Goal: Task Accomplishment & Management: Manage account settings

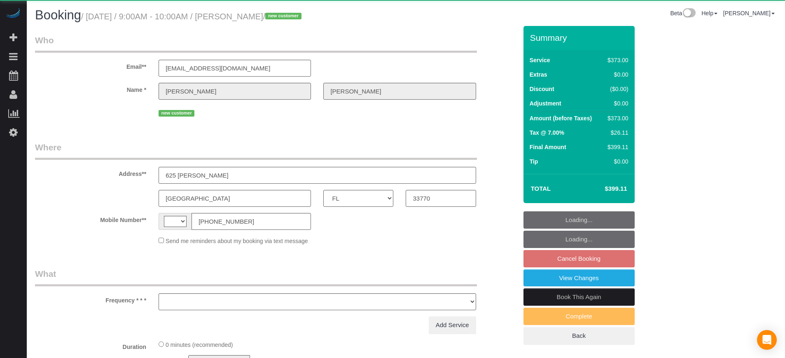
select select "FL"
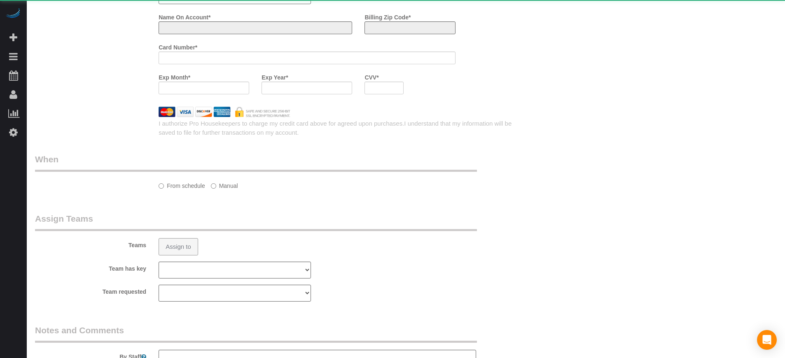
select select "string:US"
select select "object:591"
select select "string:fspay-2a682824-5e46-44a5-8ce5-802d2137760d"
select select "6"
select select "number:9"
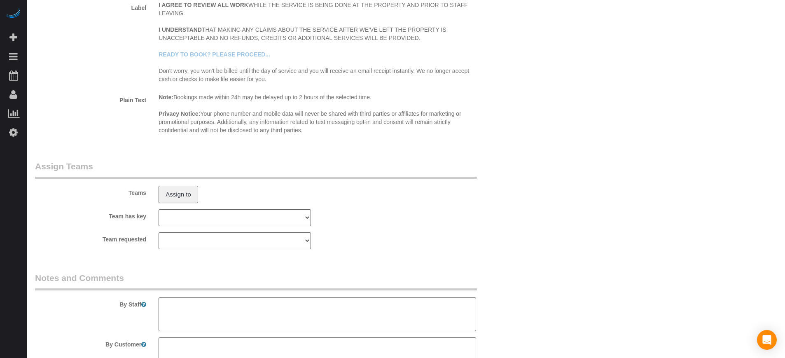
select select "object:830"
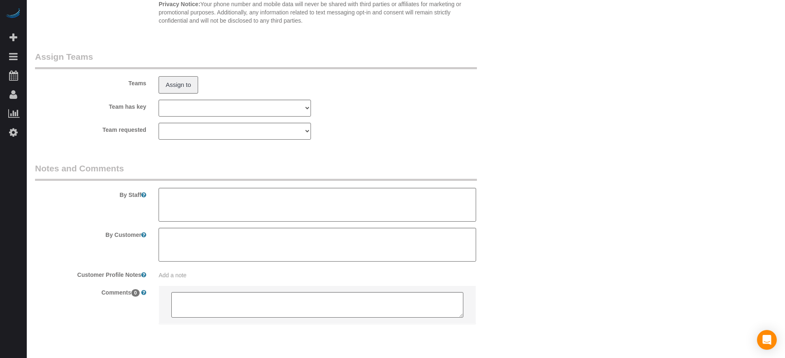
scroll to position [1364, 0]
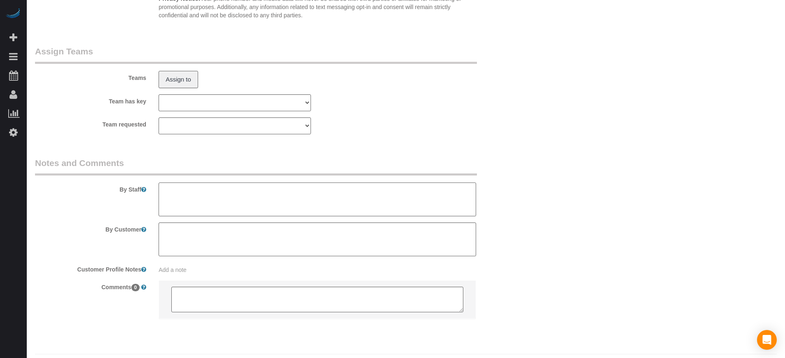
click at [219, 200] on textarea at bounding box center [316, 199] width 317 height 34
paste textarea "All utilities will be on and the house will be cleared of any furniture inside …"
click at [165, 191] on textarea at bounding box center [316, 199] width 317 height 34
click at [207, 198] on textarea at bounding box center [316, 199] width 317 height 34
click at [247, 193] on textarea at bounding box center [316, 199] width 317 height 34
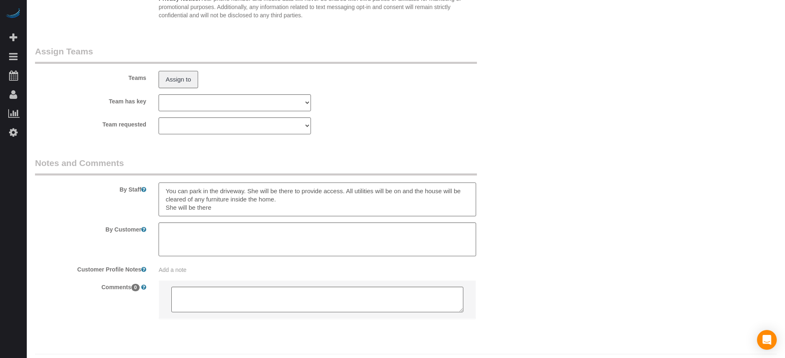
click at [202, 211] on textarea at bounding box center [316, 199] width 317 height 34
type textarea "You can park in the driveway. She will be there to provide access. All utilitie…"
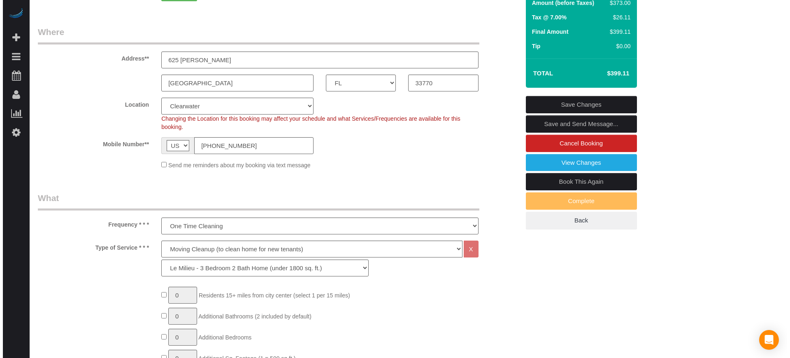
scroll to position [0, 0]
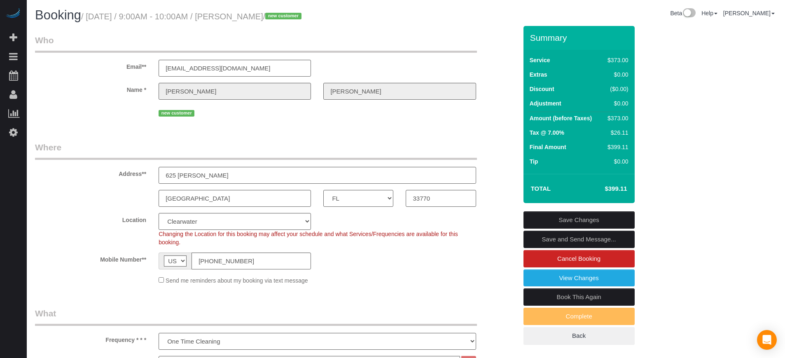
drag, startPoint x: 571, startPoint y: 217, endPoint x: 560, endPoint y: 228, distance: 15.7
click at [571, 217] on link "Save Changes" at bounding box center [578, 219] width 111 height 17
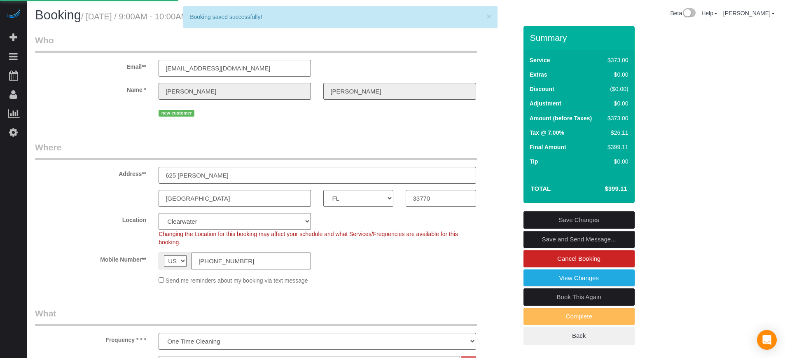
select select "*********"
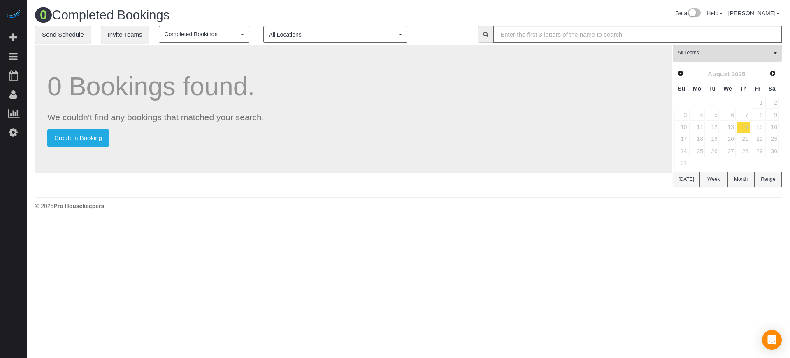
click at [703, 221] on div "0 Completed Bookings Beta Help Help Docs Take a Tour Contact Support Edgar Uro …" at bounding box center [409, 111] width 764 height 222
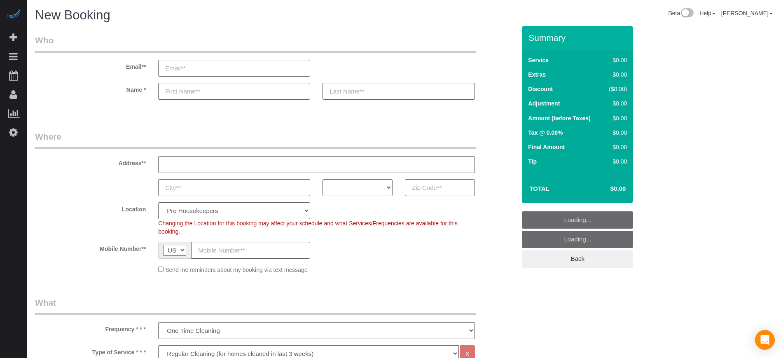
select select "4"
select select "number:9"
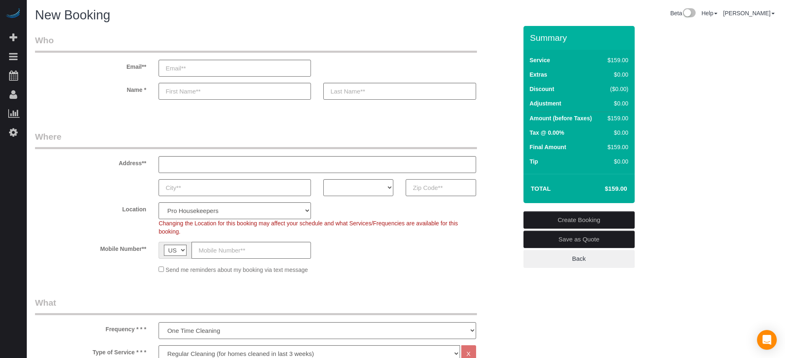
click at [453, 186] on input "text" at bounding box center [440, 187] width 70 height 17
paste input "30038"
type input "30038"
click at [359, 188] on select "AK AL AR AZ CA CO CT DC DE FL GA HI IA ID IL IN KS KY LA MA MD ME MI MN MO MS M…" at bounding box center [358, 187] width 70 height 17
select select "GA"
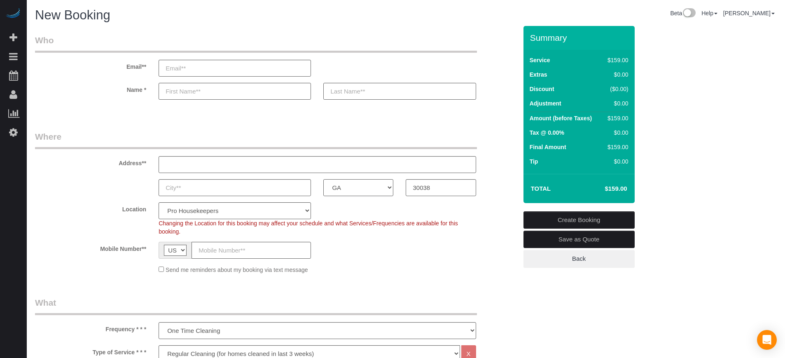
click at [323, 179] on select "AK AL AR AZ CA CO CT DC DE FL GA HI IA ID IL IN KS KY LA MA MD ME MI MN MO MS M…" at bounding box center [358, 187] width 70 height 17
click at [251, 209] on select "Pro Housekeepers Atlanta Austin Boston Chicago Cincinnati Clearwater Denver Ft …" at bounding box center [234, 210] width 152 height 17
select select "8"
click at [158, 202] on select "Pro Housekeepers Atlanta Austin Boston Chicago Cincinnati Clearwater Denver Ft …" at bounding box center [234, 210] width 152 height 17
select select "object:1210"
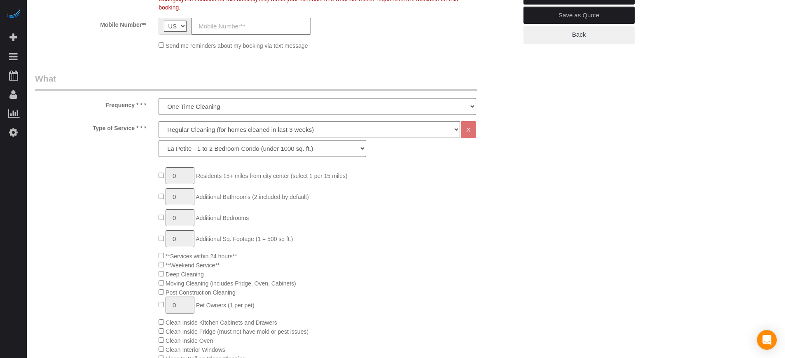
scroll to position [206, 0]
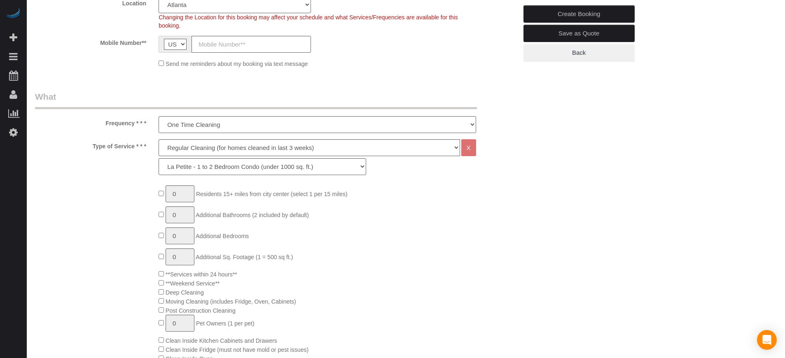
drag, startPoint x: 104, startPoint y: 122, endPoint x: 147, endPoint y: 147, distance: 49.8
click at [147, 147] on label "Type of Service * * *" at bounding box center [91, 144] width 124 height 11
drag, startPoint x: 146, startPoint y: 147, endPoint x: 105, endPoint y: 124, distance: 47.9
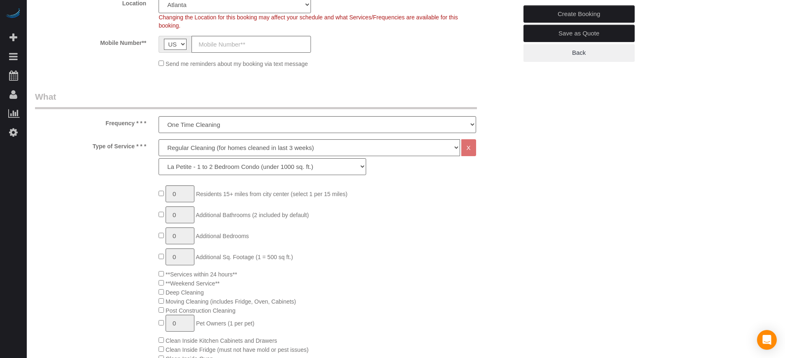
click at [105, 124] on label "Frequency * * *" at bounding box center [91, 121] width 124 height 11
click at [192, 168] on select "La Petite - 1 to 2 Bedroom Condo (under 1000 sq. ft.) La Petite II - 2 Bedroom …" at bounding box center [261, 166] width 207 height 17
select select "88"
click at [158, 158] on select "La Petite - 1 to 2 Bedroom Condo (under 1000 sq. ft.) La Petite II - 2 Bedroom …" at bounding box center [261, 166] width 207 height 17
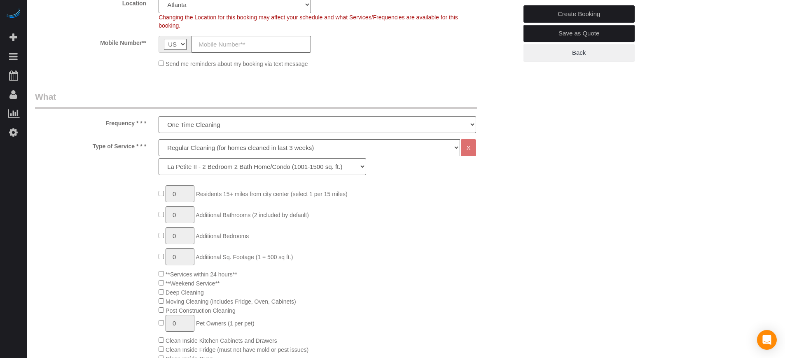
click at [112, 161] on div "Type of Service * * * Deep Cleaning (for homes that have not been cleaned in 3+…" at bounding box center [276, 159] width 494 height 40
drag, startPoint x: 106, startPoint y: 122, endPoint x: 148, endPoint y: 148, distance: 49.2
click at [145, 148] on label "Type of Service * * *" at bounding box center [91, 144] width 124 height 11
drag, startPoint x: 145, startPoint y: 148, endPoint x: 110, endPoint y: 125, distance: 42.6
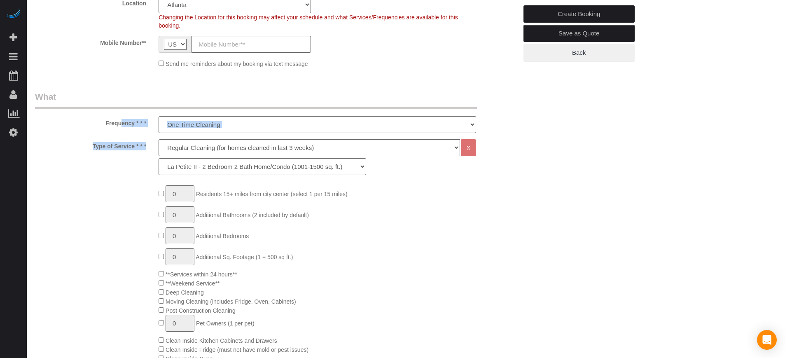
click at [110, 125] on label "Frequency * * *" at bounding box center [91, 121] width 124 height 11
type input "1"
click at [179, 195] on input "1" at bounding box center [179, 193] width 29 height 17
type input "3"
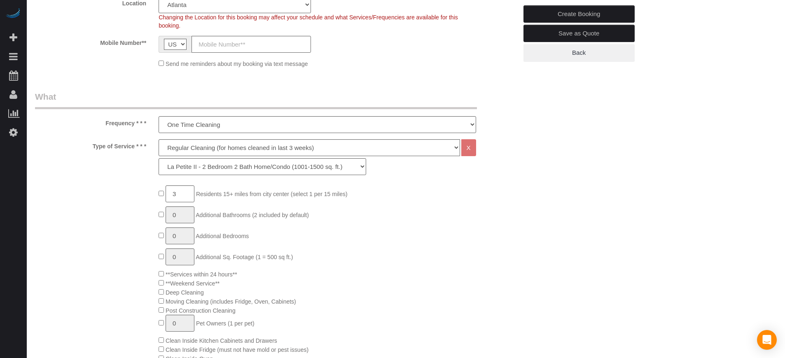
click at [499, 141] on div "Type of Service * * * Deep Cleaning (for homes that have not been cleaned in 3+…" at bounding box center [276, 159] width 494 height 40
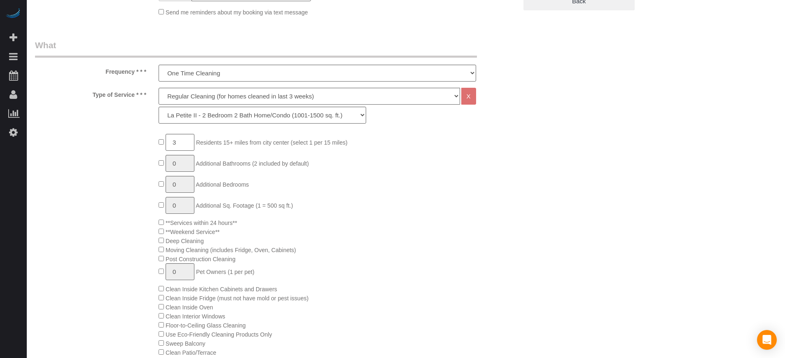
scroll to position [412, 0]
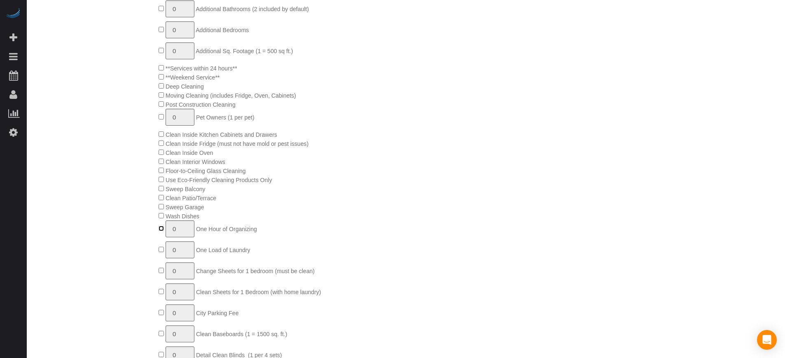
type input "1"
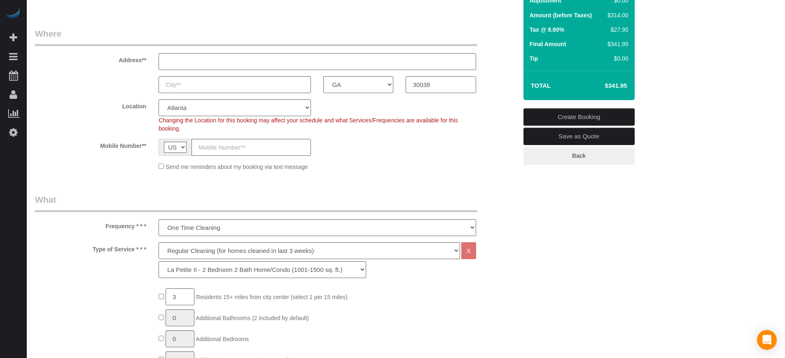
click at [615, 88] on h4 "$341.95" at bounding box center [603, 85] width 47 height 7
copy div "$341.95 Create Booking Save as Quote Back"
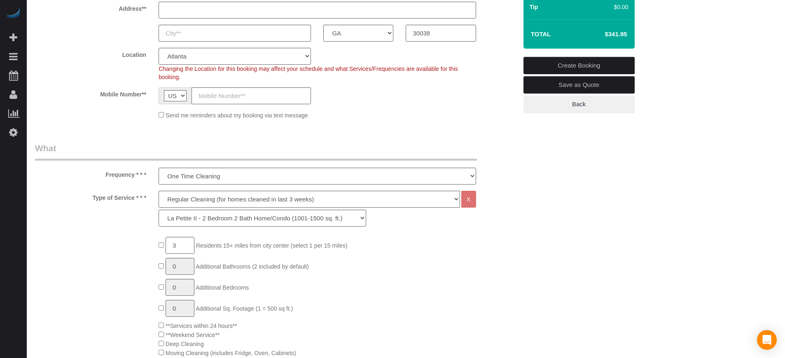
click at [71, 191] on label "Type of Service * * *" at bounding box center [91, 196] width 124 height 11
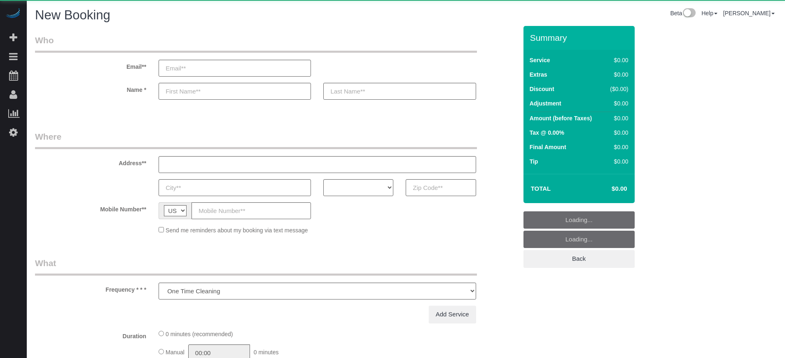
select select "number:9"
select select "object:1201"
select select "4"
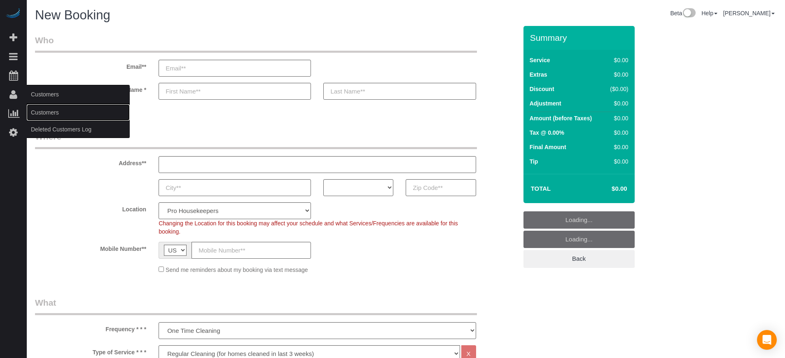
click at [40, 107] on link "Customers" at bounding box center [78, 112] width 103 height 16
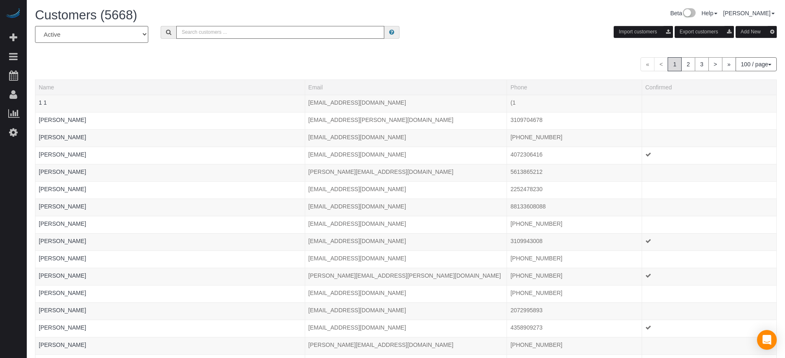
click at [205, 29] on input "text" at bounding box center [280, 32] width 208 height 13
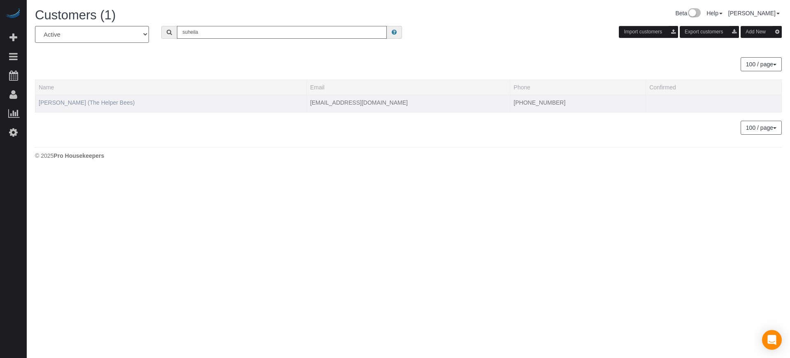
type input "suheila"
click at [106, 102] on link "Suheila Masudi (The Helper Bees)" at bounding box center [87, 102] width 96 height 7
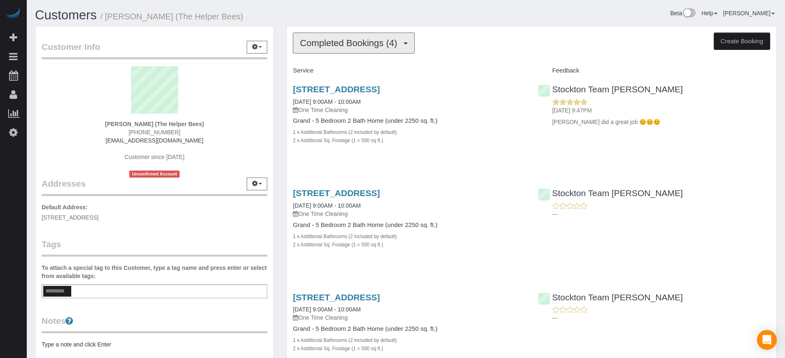
click at [377, 48] on button "Completed Bookings (4)" at bounding box center [354, 43] width 122 height 21
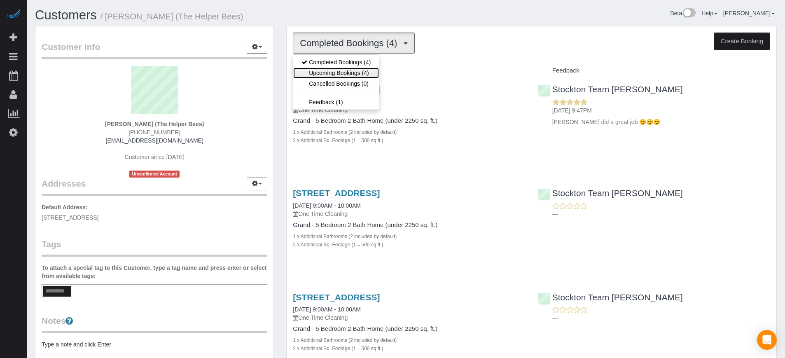
click at [339, 69] on link "Upcoming Bookings (4)" at bounding box center [336, 73] width 86 height 11
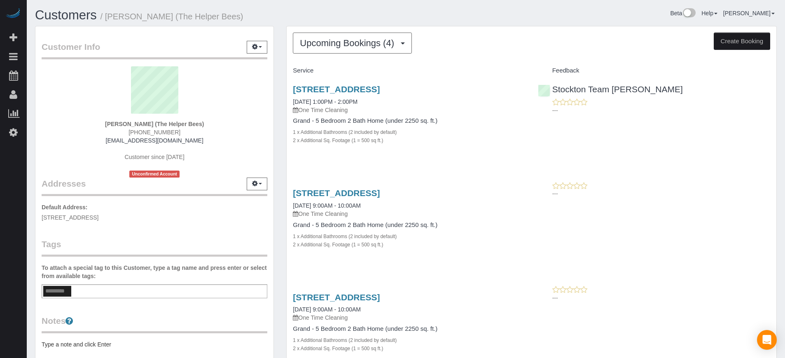
click at [669, 178] on div "Service Feedback 2246 Buna Vista Drive, Manteca, CA 95337 08/13/2025 1:00PM - 2…" at bounding box center [531, 268] width 477 height 408
click at [280, 103] on div "Upcoming Bookings (4) Completed Bookings (4) Upcoming Bookings (4) Cancelled Bo…" at bounding box center [531, 267] width 503 height 482
drag, startPoint x: 104, startPoint y: 124, endPoint x: 242, endPoint y: 126, distance: 137.9
click at [242, 126] on div "Suheila Masudi (The Helper Bees) (209) 275-4218 masudi007@comcast.net Customer …" at bounding box center [155, 121] width 226 height 111
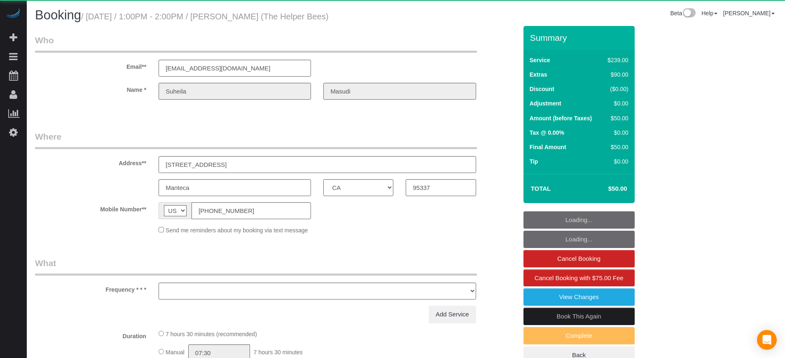
select select "CA"
select select "object:1251"
select select "4"
select select "number:9"
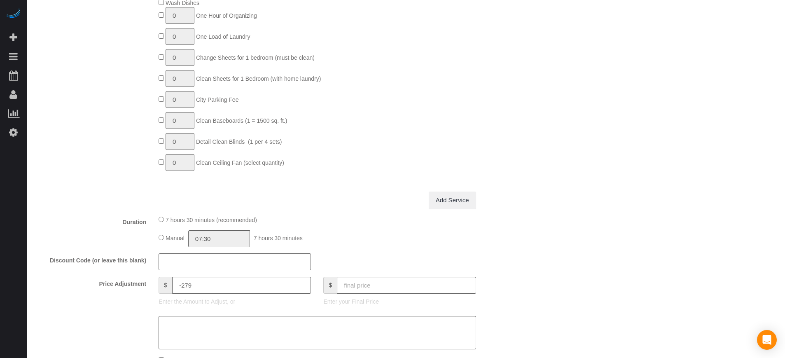
scroll to position [463, 0]
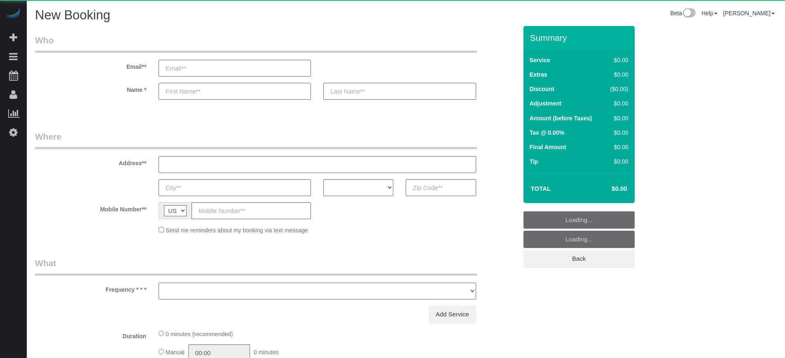
select select "number:9"
select select "object:1201"
select select "4"
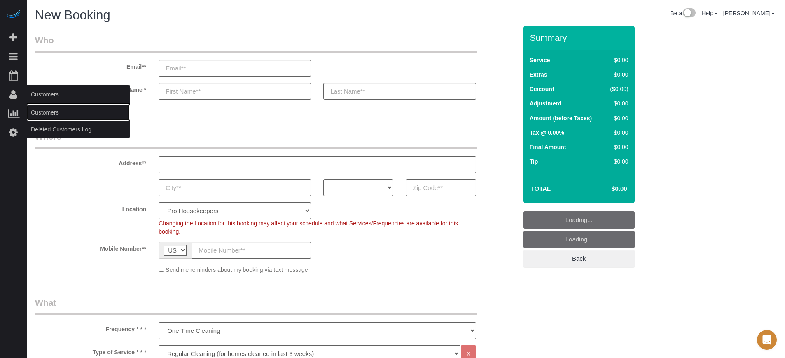
click at [53, 109] on link "Customers" at bounding box center [78, 112] width 103 height 16
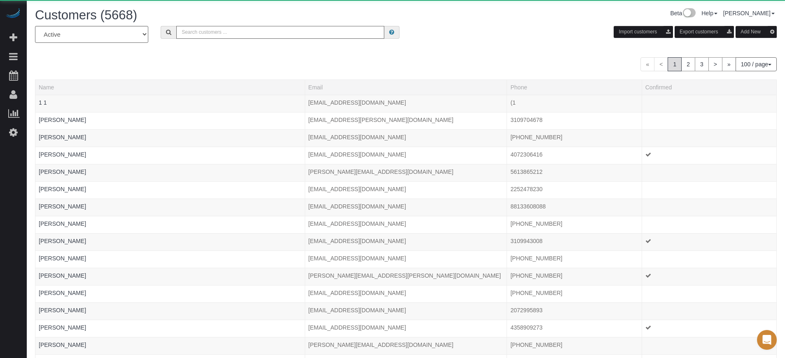
click at [260, 31] on input "text" at bounding box center [280, 32] width 208 height 13
paste input "(916) 544-2919"
type input "(916) 544-2919"
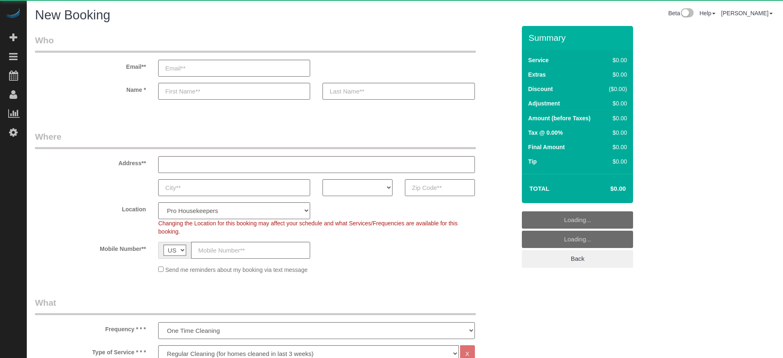
select select "4"
select select "number:9"
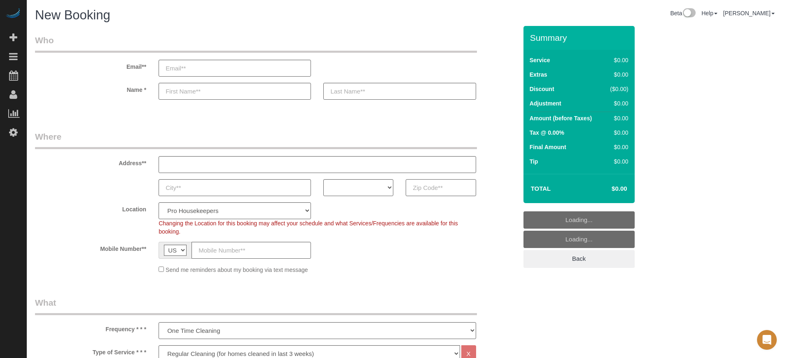
click at [433, 186] on input "text" at bounding box center [440, 187] width 70 height 17
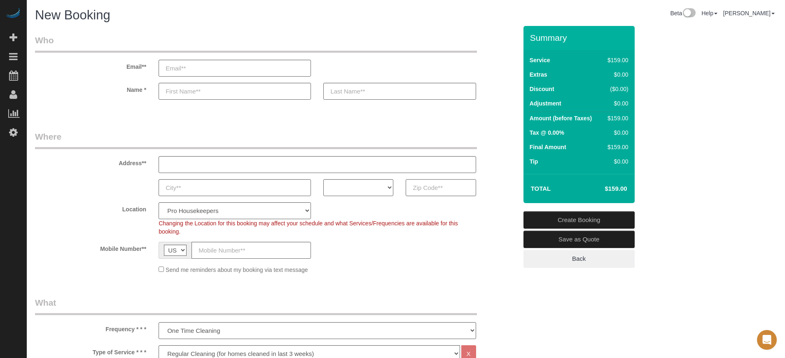
paste input "(863) 873-"
type input "(863) 873-"
click at [444, 189] on input "(863) 873-" at bounding box center [440, 187] width 70 height 17
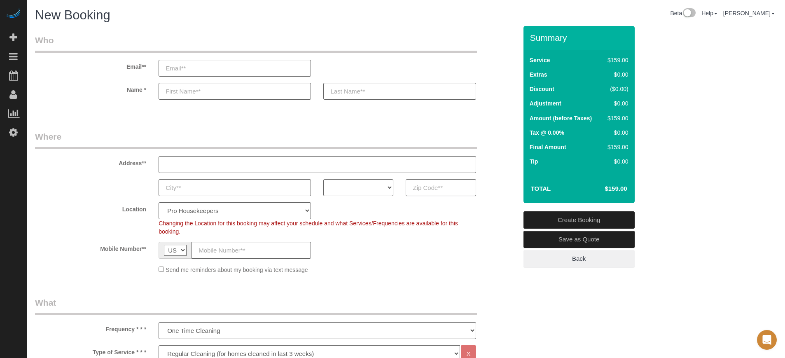
paste input "33559"
click at [429, 187] on input "33559" at bounding box center [440, 187] width 70 height 17
type input "33559"
click at [359, 191] on select "AK AL AR AZ CA CO CT DC DE [GEOGRAPHIC_DATA] [GEOGRAPHIC_DATA] HI IA ID IL IN K…" at bounding box center [358, 187] width 70 height 17
select select "FL"
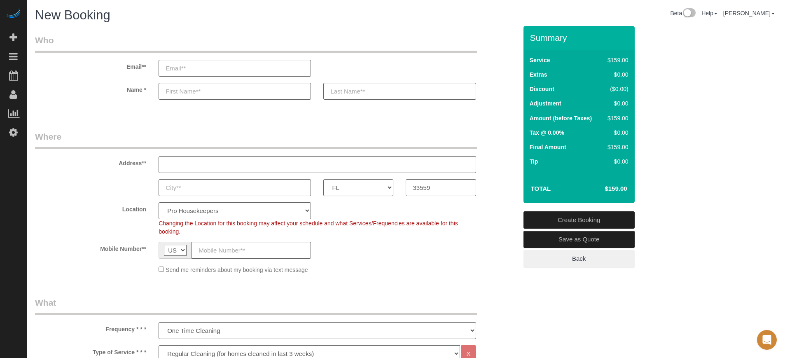
click at [323, 179] on select "AK AL AR AZ CA CO CT DC DE [GEOGRAPHIC_DATA] [GEOGRAPHIC_DATA] HI IA ID IL IN K…" at bounding box center [358, 187] width 70 height 17
click at [280, 214] on select "Pro Housekeepers [GEOGRAPHIC_DATA] [GEOGRAPHIC_DATA] [GEOGRAPHIC_DATA] [GEOGRAP…" at bounding box center [234, 210] width 152 height 17
select select "24"
click at [158, 202] on select "Pro Housekeepers [GEOGRAPHIC_DATA] [GEOGRAPHIC_DATA] [GEOGRAPHIC_DATA] [GEOGRAP…" at bounding box center [234, 210] width 152 height 17
select select "object:1210"
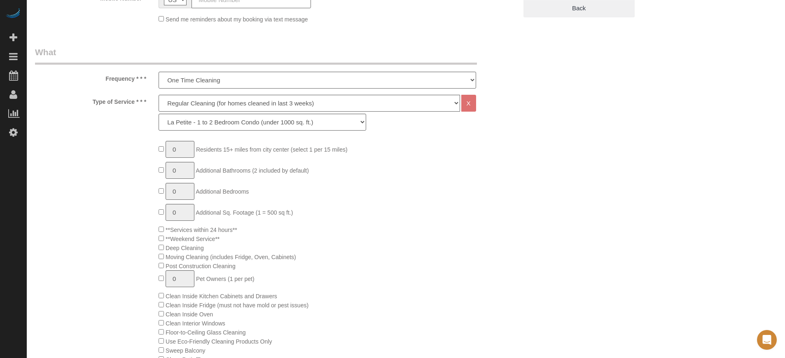
scroll to position [309, 0]
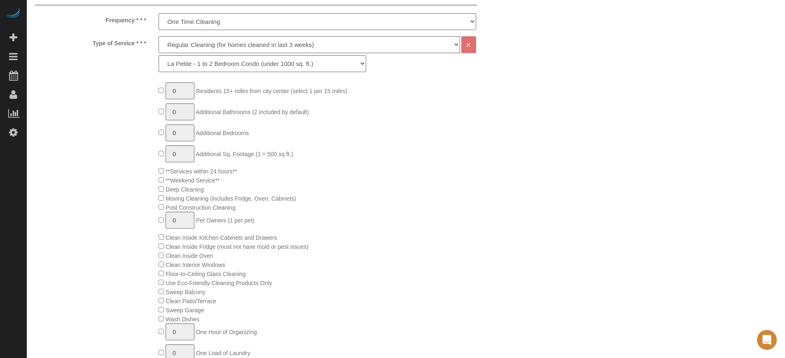
click at [187, 47] on select "Deep Cleaning (for homes that have not been cleaned in 3+ weeks) Spruce Regular…" at bounding box center [308, 44] width 301 height 17
select select "5"
click at [158, 36] on select "Deep Cleaning (for homes that have not been cleaned in 3+ weeks) Spruce Regular…" at bounding box center [308, 44] width 301 height 17
click at [188, 58] on select "La Petite - 1 to 2 Bedroom Condo (under 1000 sq. ft.) La Petite II - 2 Bedroom …" at bounding box center [261, 63] width 207 height 17
select select "95"
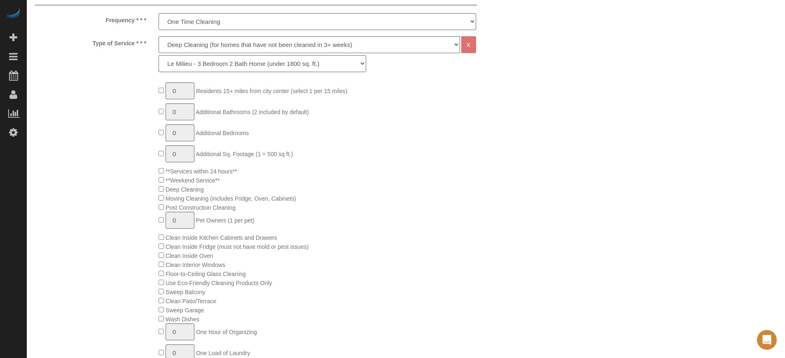
click at [158, 55] on select "La Petite - 1 to 2 Bedroom Condo (under 1000 sq. ft.) La Petite II - 2 Bedroom …" at bounding box center [261, 63] width 207 height 17
type input "1"
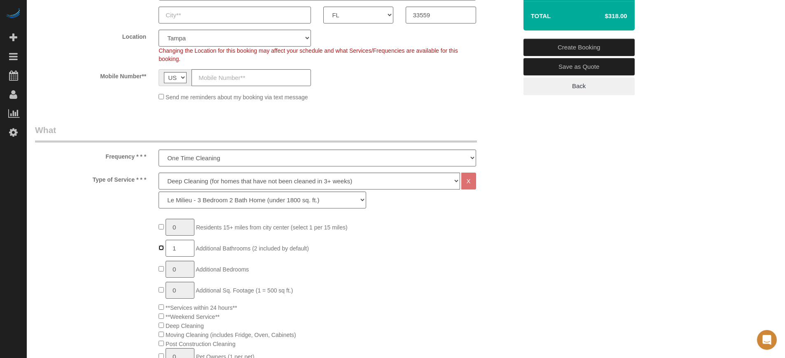
scroll to position [154, 0]
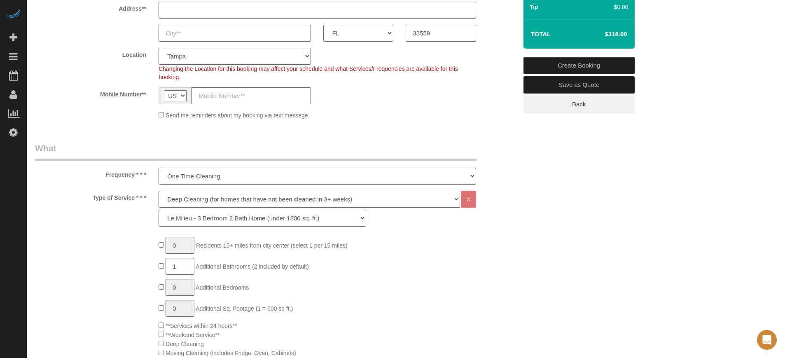
drag, startPoint x: 104, startPoint y: 175, endPoint x: 142, endPoint y: 200, distance: 46.0
click at [142, 200] on label "Type of Service * * *" at bounding box center [91, 196] width 124 height 11
drag, startPoint x: 144, startPoint y: 199, endPoint x: 112, endPoint y: 180, distance: 37.5
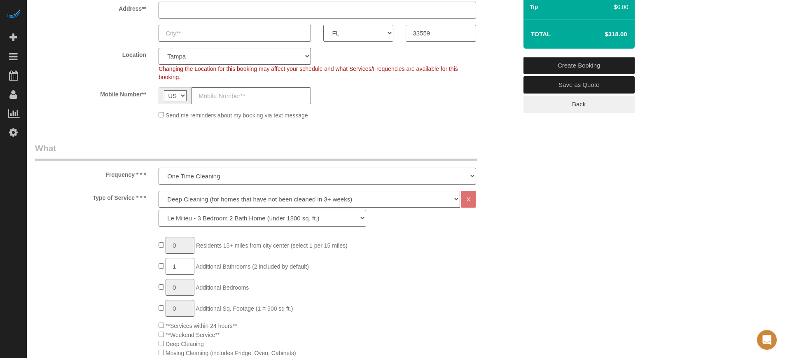
click at [111, 179] on div "Frequency * * * One Time Cleaning Weekly Cleaning (20%) - 20.00% (0% for the Fi…" at bounding box center [276, 163] width 494 height 42
click at [173, 198] on select "Deep Cleaning (for homes that have not been cleaned in 3+ weeks) Spruce Regular…" at bounding box center [308, 199] width 301 height 17
select select "4"
click at [158, 191] on select "Deep Cleaning (for homes that have not been cleaned in 3+ weeks) Spruce Regular…" at bounding box center [308, 199] width 301 height 17
click at [187, 223] on select "La Petite - 1 to 2 Bedroom Condo (under 1000 sq. ft.) La Petite II - 2 Bedroom …" at bounding box center [261, 218] width 207 height 17
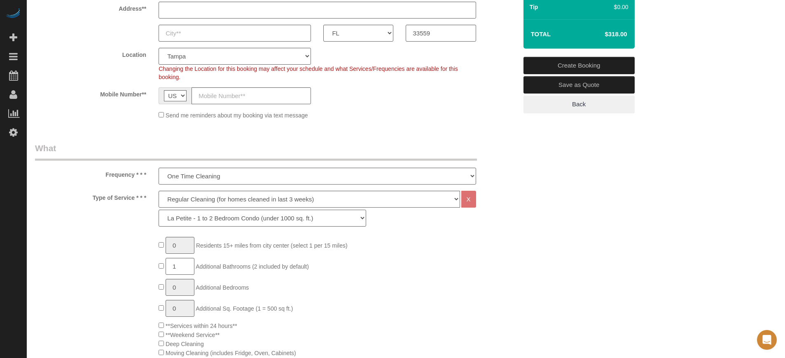
select select "89"
click at [158, 210] on select "La Petite - 1 to 2 Bedroom Condo (under 1000 sq. ft.) La Petite II - 2 Bedroom …" at bounding box center [261, 218] width 207 height 17
click at [197, 174] on select "One Time Cleaning Weekly Cleaning (20%) - 20.00% (0% for the First Booking) Eve…" at bounding box center [316, 176] width 317 height 17
select select "object:1212"
click at [158, 168] on select "One Time Cleaning Weekly Cleaning (20%) - 20.00% (0% for the First Booking) Eve…" at bounding box center [316, 176] width 317 height 17
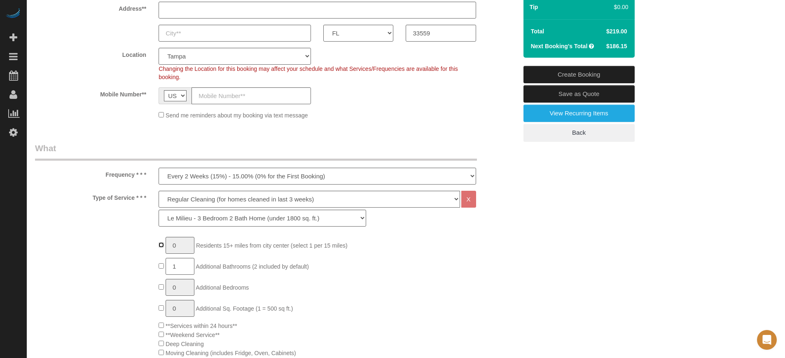
type input "1"
click at [163, 243] on span "1 Residents 15+ miles from city center (select 1 per 15 miles)" at bounding box center [252, 245] width 189 height 7
type input "3"
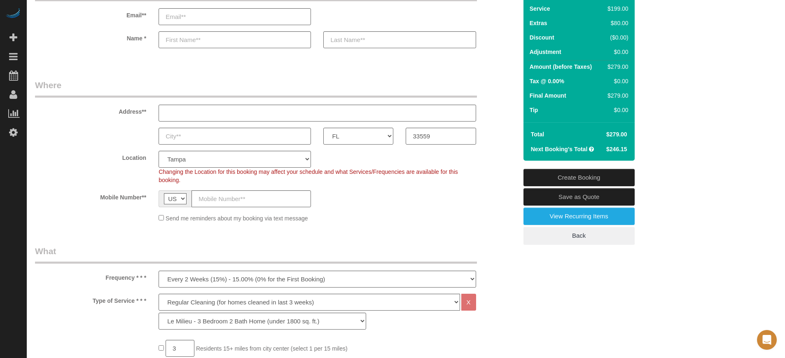
scroll to position [206, 0]
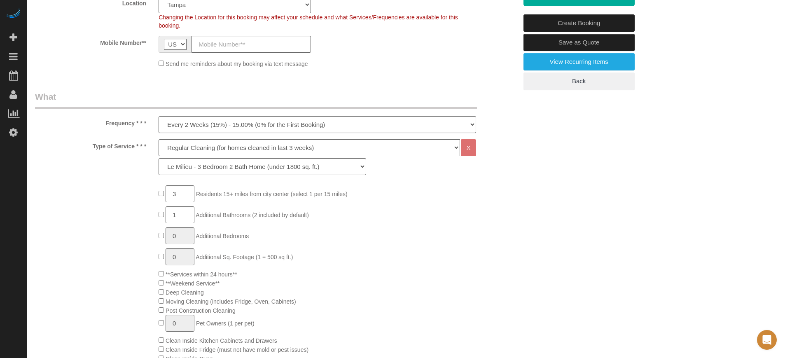
click at [193, 121] on select "One Time Cleaning Weekly Cleaning (20%) - 20.00% (0% for the First Booking) Eve…" at bounding box center [316, 124] width 317 height 17
select select "object:1210"
click at [158, 116] on select "One Time Cleaning Weekly Cleaning (20%) - 20.00% (0% for the First Booking) Eve…" at bounding box center [316, 124] width 317 height 17
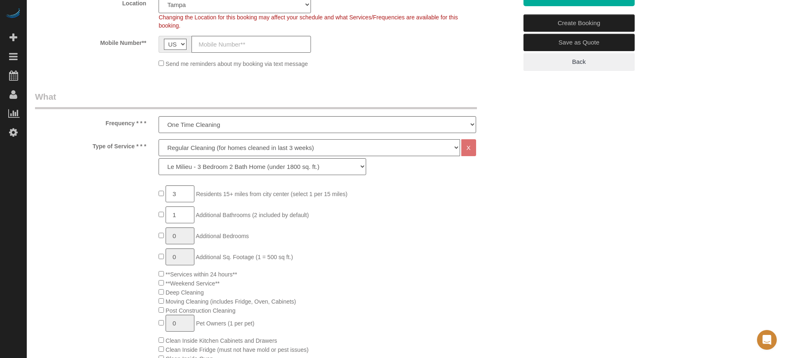
click at [196, 148] on select "Deep Cleaning (for homes that have not been cleaned in 3+ weeks) Spruce Regular…" at bounding box center [308, 147] width 301 height 17
select select "5"
click at [158, 139] on select "Deep Cleaning (for homes that have not been cleaned in 3+ weeks) Spruce Regular…" at bounding box center [308, 147] width 301 height 17
click at [194, 166] on select "La Petite - 1 to 2 Bedroom Condo (under 1000 sq. ft.) La Petite II - 2 Bedroom …" at bounding box center [261, 166] width 207 height 17
select select "95"
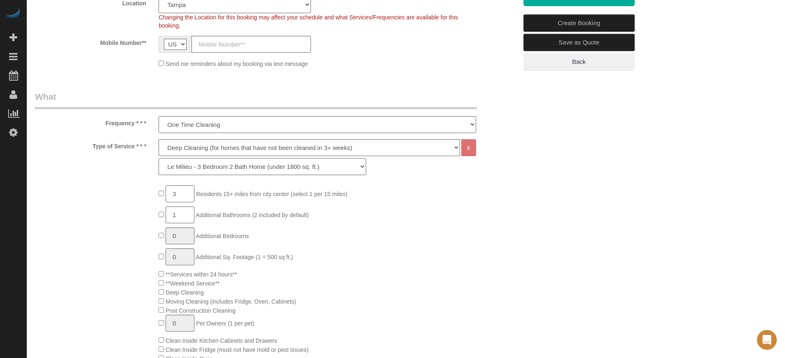
click at [158, 158] on select "La Petite - 1 to 2 Bedroom Condo (under 1000 sq. ft.) La Petite II - 2 Bedroom …" at bounding box center [261, 166] width 207 height 17
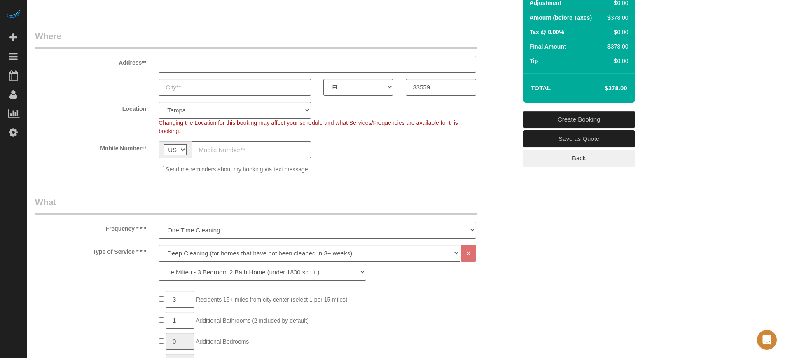
scroll to position [154, 0]
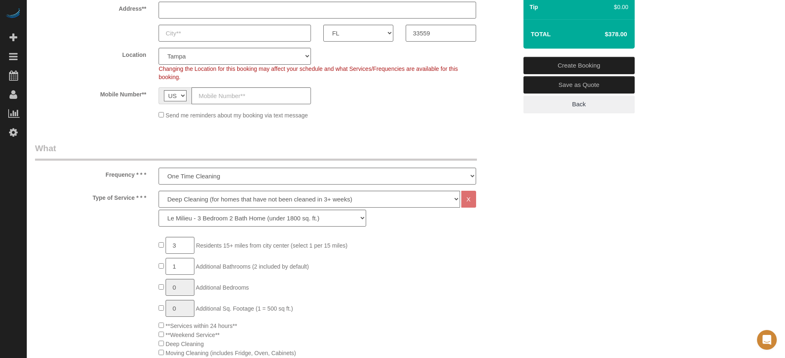
click at [498, 148] on div "Frequency * * * One Time Cleaning Weekly Cleaning (20%) - 20.00% (0% for the Fi…" at bounding box center [276, 163] width 494 height 42
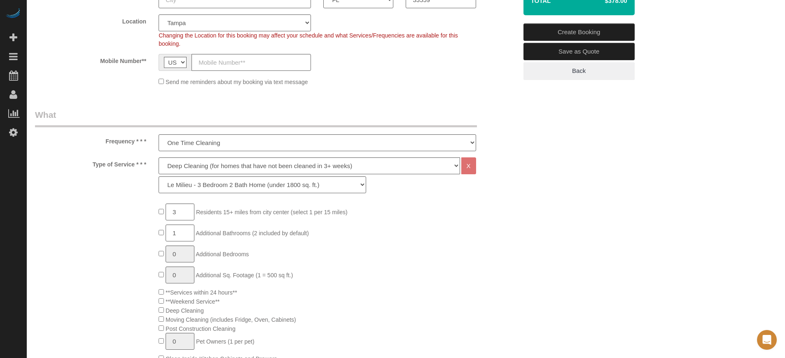
scroll to position [206, 0]
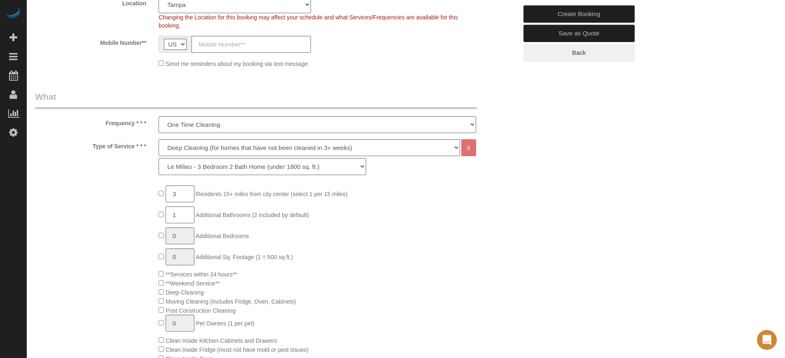
click at [61, 148] on label "Type of Service * * *" at bounding box center [91, 144] width 124 height 11
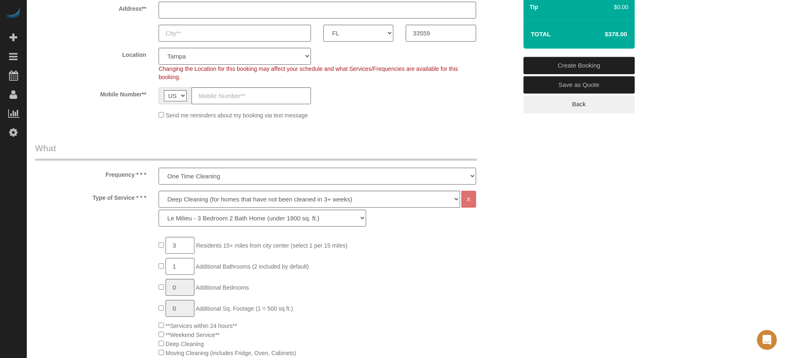
scroll to position [103, 0]
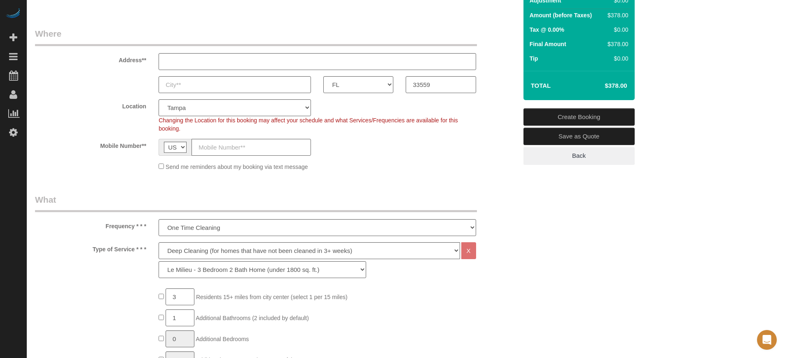
drag, startPoint x: 119, startPoint y: 59, endPoint x: 144, endPoint y: 249, distance: 191.7
click at [144, 249] on label "Type of Service * * *" at bounding box center [91, 247] width 124 height 11
drag, startPoint x: 146, startPoint y: 250, endPoint x: 117, endPoint y: 60, distance: 192.4
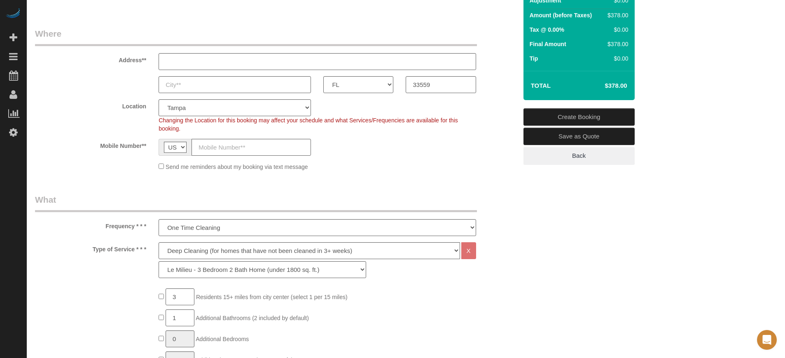
click at [117, 60] on label "Address**" at bounding box center [91, 58] width 124 height 11
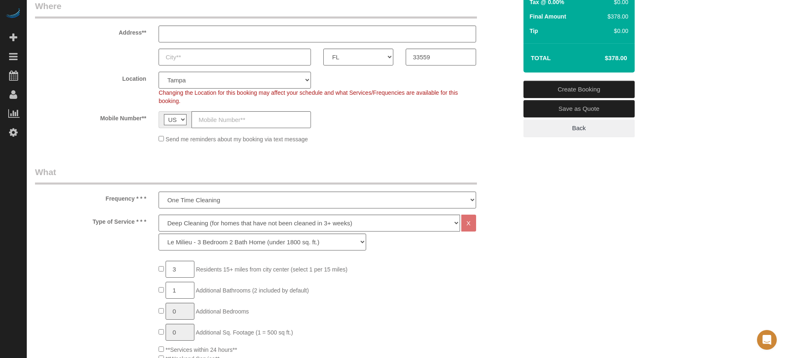
scroll to position [154, 0]
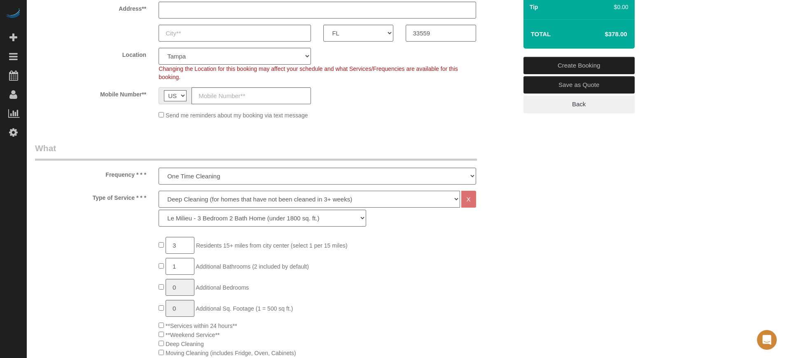
click at [172, 198] on select "Deep Cleaning (for homes that have not been cleaned in 3+ weeks) Spruce Regular…" at bounding box center [308, 199] width 301 height 17
select select "4"
click at [158, 191] on select "Deep Cleaning (for homes that have not been cleaned in 3+ weeks) Spruce Regular…" at bounding box center [308, 199] width 301 height 17
click at [189, 220] on select "La Petite - 1 to 2 Bedroom Condo (under 1000 sq. ft.) La Petite II - 2 Bedroom …" at bounding box center [261, 218] width 207 height 17
select select "89"
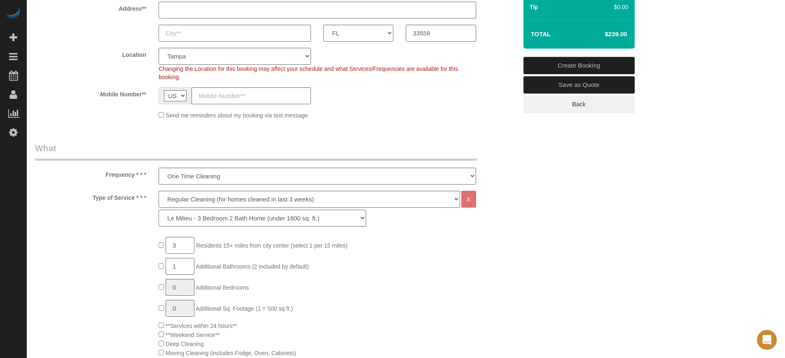
click at [158, 210] on select "La Petite - 1 to 2 Bedroom Condo (under 1000 sq. ft.) La Petite II - 2 Bedroom …" at bounding box center [261, 218] width 207 height 17
click at [182, 174] on select "One Time Cleaning Weekly Cleaning (20%) - 20.00% (0% for the First Booking) Eve…" at bounding box center [316, 176] width 317 height 17
select select "object:1211"
click at [158, 168] on select "One Time Cleaning Weekly Cleaning (20%) - 20.00% (0% for the First Booking) Eve…" at bounding box center [316, 176] width 317 height 17
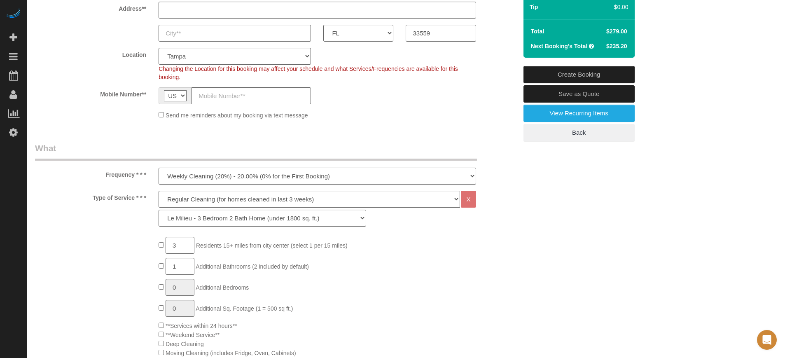
click at [249, 177] on select "One Time Cleaning Weekly Cleaning (20%) - 20.00% (0% for the First Booking) Eve…" at bounding box center [316, 176] width 317 height 17
click at [247, 149] on legend "What" at bounding box center [256, 151] width 442 height 19
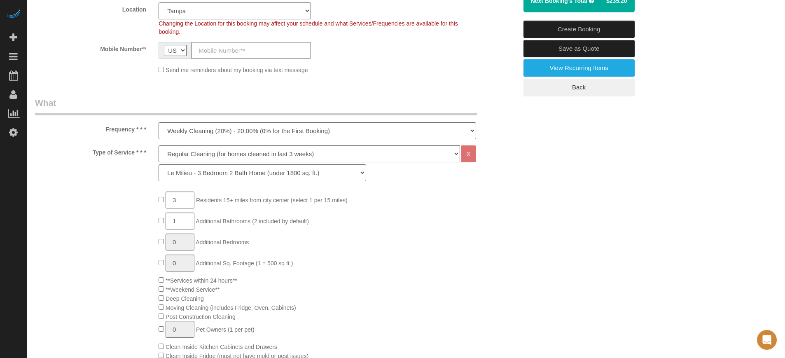
scroll to position [206, 0]
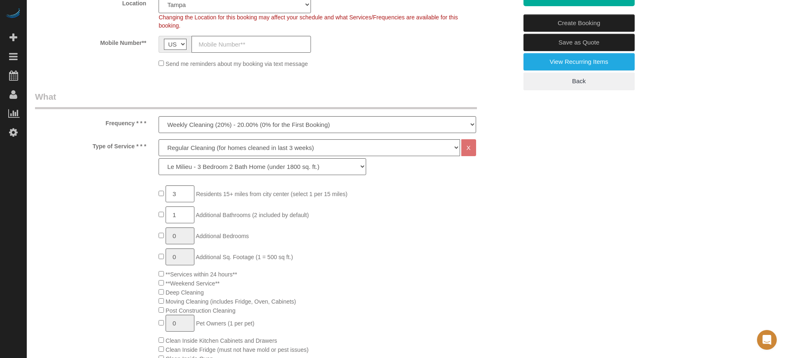
drag, startPoint x: 105, startPoint y: 122, endPoint x: 145, endPoint y: 147, distance: 47.0
click at [145, 147] on label "Type of Service * * *" at bounding box center [91, 144] width 124 height 11
drag, startPoint x: 145, startPoint y: 147, endPoint x: 109, endPoint y: 121, distance: 45.1
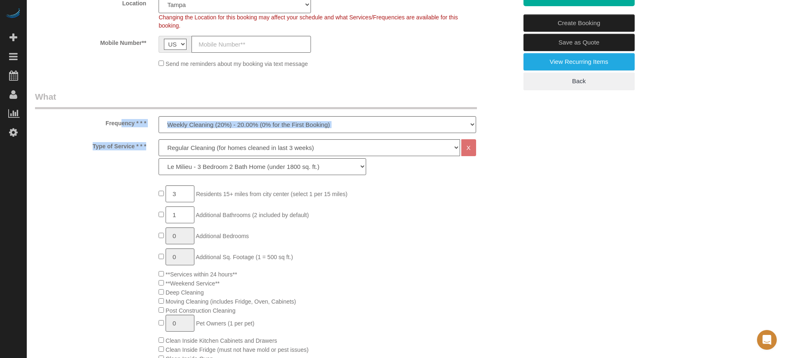
click at [109, 121] on label "Frequency * * *" at bounding box center [91, 121] width 124 height 11
drag, startPoint x: 105, startPoint y: 122, endPoint x: 146, endPoint y: 147, distance: 47.9
click at [146, 147] on label "Type of Service * * *" at bounding box center [91, 144] width 124 height 11
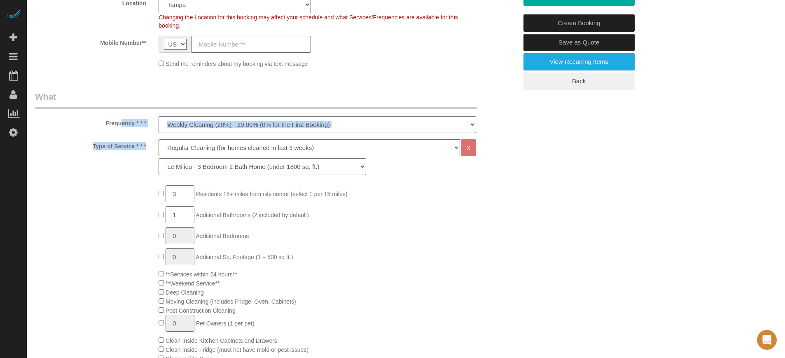
drag, startPoint x: 146, startPoint y: 147, endPoint x: 106, endPoint y: 122, distance: 47.5
click at [106, 122] on label "Frequency * * *" at bounding box center [91, 121] width 124 height 11
drag, startPoint x: 106, startPoint y: 123, endPoint x: 147, endPoint y: 147, distance: 47.7
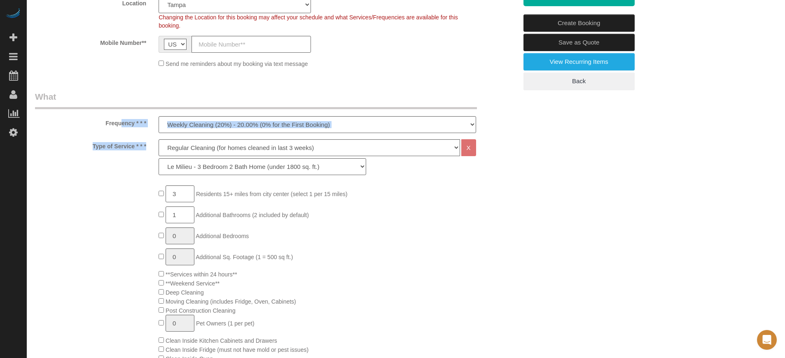
click at [147, 147] on label "Type of Service * * *" at bounding box center [91, 144] width 124 height 11
drag, startPoint x: 147, startPoint y: 147, endPoint x: 110, endPoint y: 124, distance: 43.9
click at [110, 124] on label "Frequency * * *" at bounding box center [91, 121] width 124 height 11
drag, startPoint x: 105, startPoint y: 123, endPoint x: 148, endPoint y: 148, distance: 49.4
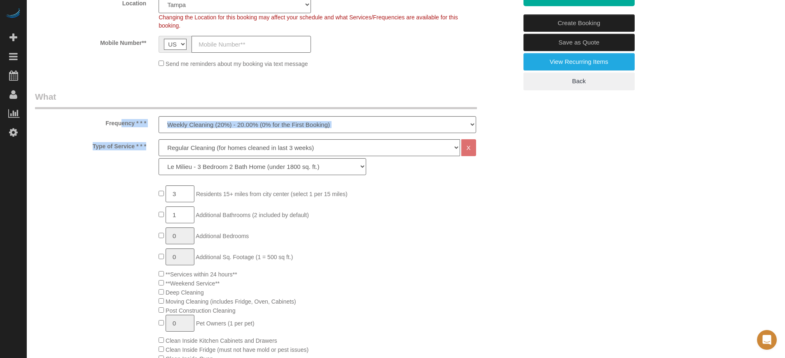
click at [148, 148] on label "Type of Service * * *" at bounding box center [91, 144] width 124 height 11
drag, startPoint x: 146, startPoint y: 147, endPoint x: 106, endPoint y: 127, distance: 44.4
click at [106, 127] on div "Frequency * * * One Time Cleaning Weekly Cleaning (20%) - 20.00% (0% for the Fi…" at bounding box center [276, 112] width 494 height 42
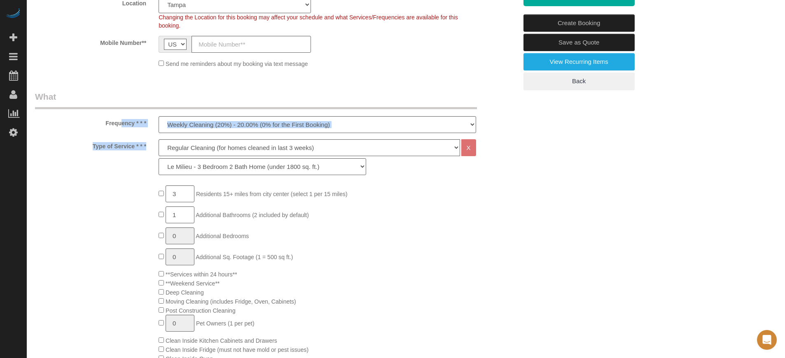
drag, startPoint x: 106, startPoint y: 124, endPoint x: 149, endPoint y: 148, distance: 48.7
click at [149, 148] on label "Type of Service * * *" at bounding box center [91, 144] width 124 height 11
drag, startPoint x: 147, startPoint y: 148, endPoint x: 102, endPoint y: 128, distance: 49.9
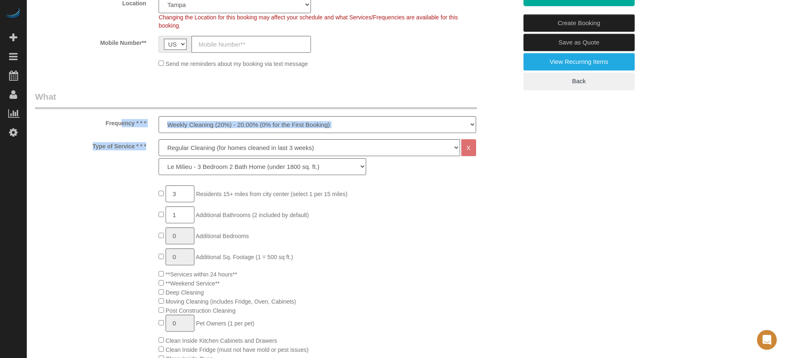
click at [103, 126] on label "Frequency * * *" at bounding box center [91, 121] width 124 height 11
drag, startPoint x: 105, startPoint y: 123, endPoint x: 146, endPoint y: 152, distance: 49.9
drag, startPoint x: 112, startPoint y: 123, endPoint x: 147, endPoint y: 144, distance: 41.2
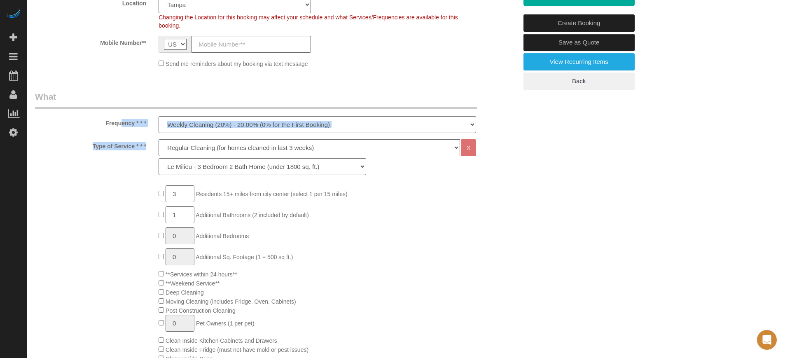
click at [147, 144] on label "Type of Service * * *" at bounding box center [91, 144] width 124 height 11
drag, startPoint x: 100, startPoint y: 121, endPoint x: 147, endPoint y: 149, distance: 54.8
click at [147, 149] on label "Type of Service * * *" at bounding box center [91, 144] width 124 height 11
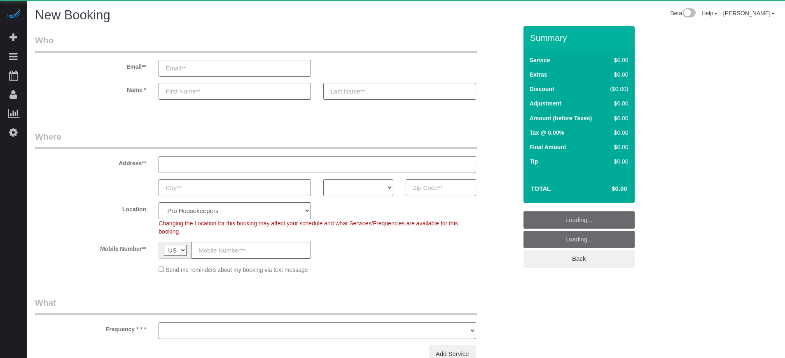
select select "number:9"
select select "object:611"
select select "4"
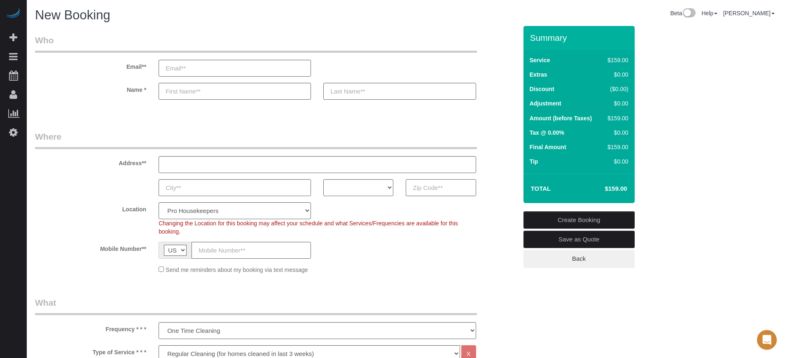
click at [445, 184] on input "text" at bounding box center [440, 187] width 70 height 17
paste input "77373"
type input "77373"
click at [378, 186] on select "AK AL AR AZ CA CO CT DC DE FL GA HI IA ID IL IN KS KY LA MA MD ME MI MN MO MS M…" at bounding box center [358, 187] width 70 height 17
select select "[GEOGRAPHIC_DATA]"
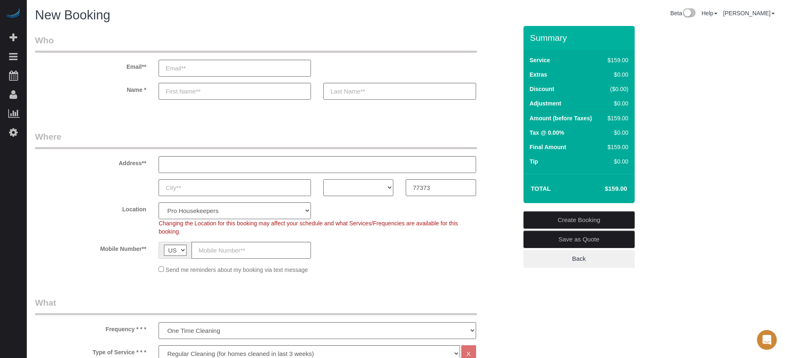
click at [323, 179] on select "AK AL AR AZ CA CO CT DC DE FL GA HI IA ID IL IN KS KY LA MA MD ME MI MN MO MS M…" at bounding box center [358, 187] width 70 height 17
drag, startPoint x: 287, startPoint y: 209, endPoint x: 287, endPoint y: 204, distance: 5.0
click at [287, 209] on select "Pro Housekeepers Atlanta Austin Boston Chicago Cincinnati Clearwater Denver Ft …" at bounding box center [234, 210] width 152 height 17
select select "15"
click at [158, 202] on select "Pro Housekeepers Atlanta Austin Boston Chicago Cincinnati Clearwater Denver Ft …" at bounding box center [234, 210] width 152 height 17
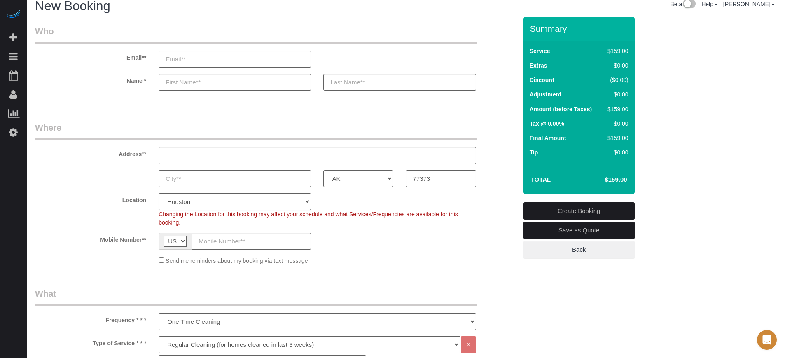
scroll to position [206, 0]
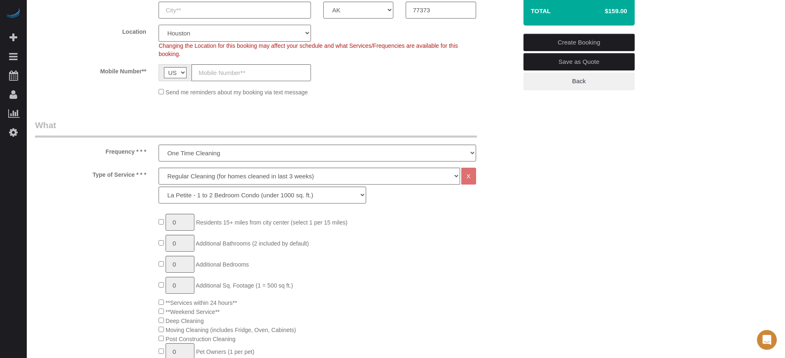
select select "object:1210"
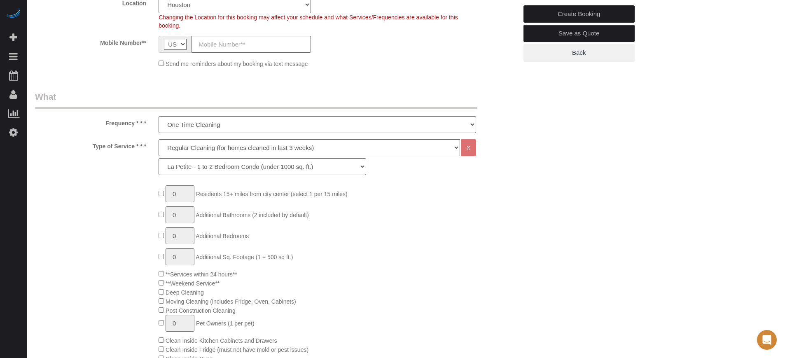
click at [200, 145] on select "Deep Cleaning (for homes that have not been cleaned in 3+ weeks) Spruce Regular…" at bounding box center [308, 147] width 301 height 17
select select "6"
click at [158, 139] on select "Deep Cleaning (for homes that have not been cleaned in 3+ weeks) Spruce Regular…" at bounding box center [308, 147] width 301 height 17
click at [200, 177] on div "Deep Cleaning (for homes that have not been cleaned in 3+ weeks) Spruce Regular…" at bounding box center [316, 159] width 329 height 40
click at [201, 168] on select "La Petite - 1 to 2 Bedroom Condo (under 1000 sq. ft.) La Petite II - 2 Bedroom …" at bounding box center [261, 166] width 207 height 17
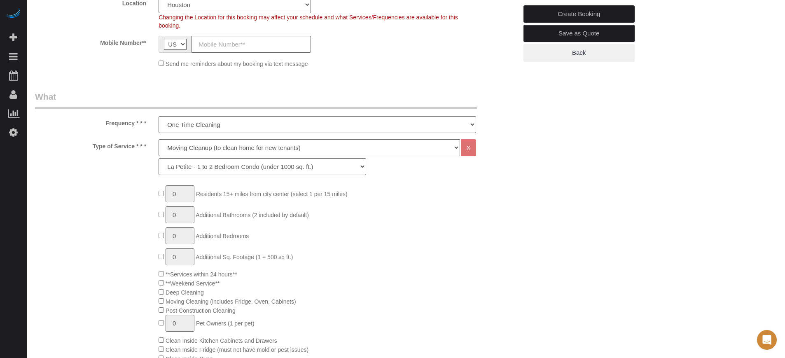
select select "162"
click at [158, 158] on select "La Petite - 1 to 2 Bedroom Condo (under 1000 sq. ft.) La Petite II - 2 Bedroom …" at bounding box center [261, 166] width 207 height 17
type input "1"
click at [179, 193] on input "1" at bounding box center [179, 193] width 29 height 17
type input "2"
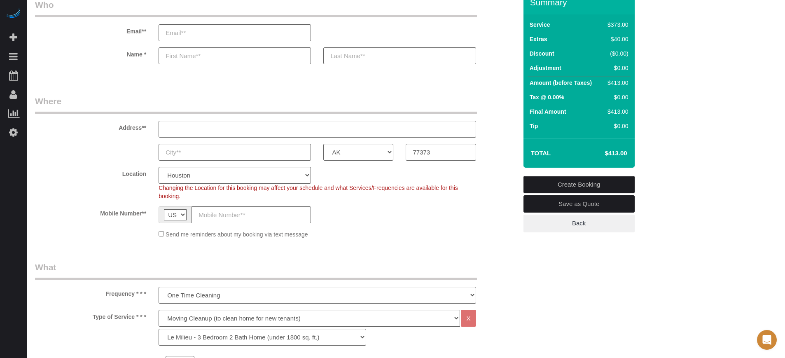
scroll to position [0, 0]
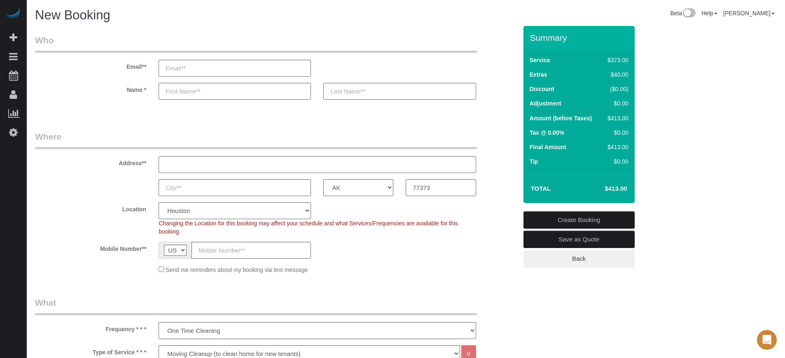
click at [501, 177] on sui-booking-address "Address** AK AL AR AZ CA CO CT DC DE FL GA HI IA ID IL IN KS KY LA MA MD ME MI …" at bounding box center [276, 162] width 482 height 65
click at [506, 247] on div "Mobile Number** AF AL DZ AD AO AI AQ AG AR AM AW AU AT AZ BS BH BD BB BY BE BZ …" at bounding box center [276, 250] width 494 height 17
click at [51, 222] on div "Location Pro Housekeepers Atlanta Austin Boston Chicago Cincinnati Clearwater D…" at bounding box center [276, 218] width 494 height 33
click at [200, 69] on input "email" at bounding box center [234, 68] width 152 height 17
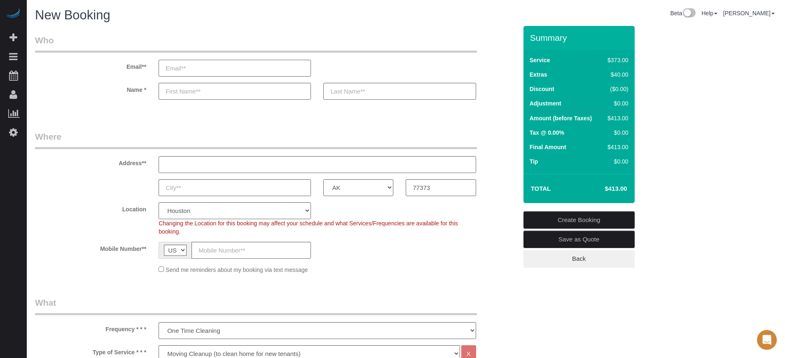
paste input "saraeramon@yahoo.com"
type input "saraeramon@yahoo.com"
click at [33, 206] on label "Location" at bounding box center [91, 207] width 124 height 11
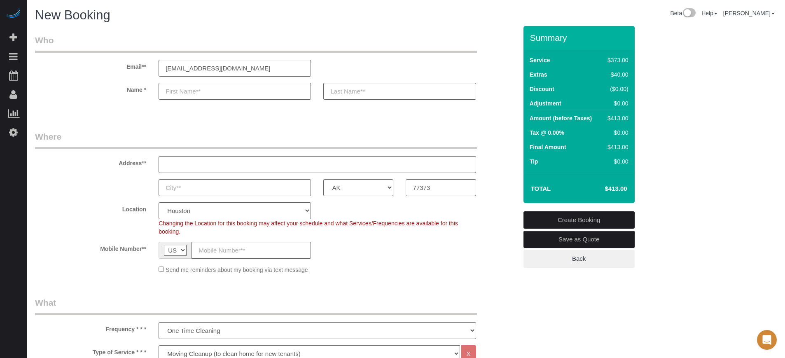
click at [192, 91] on input "text" at bounding box center [234, 91] width 152 height 17
type input "Sara"
click at [341, 94] on input "text" at bounding box center [399, 91] width 152 height 17
type input "."
click at [247, 163] on input "text" at bounding box center [316, 164] width 317 height 17
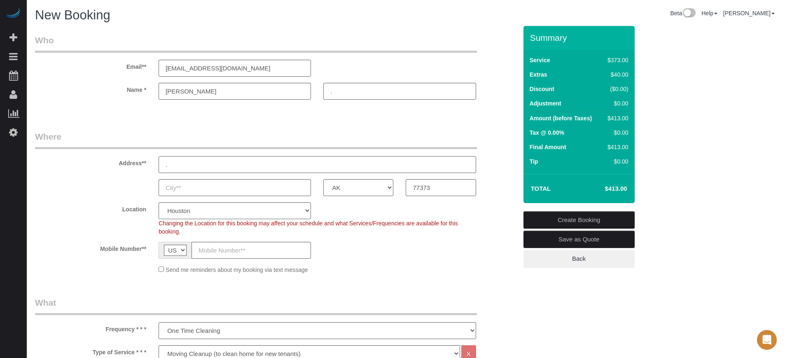
type input "."
click at [185, 183] on input "text" at bounding box center [234, 187] width 152 height 17
select select "1"
select select "object:1448"
click at [205, 190] on input "text" at bounding box center [234, 187] width 152 height 17
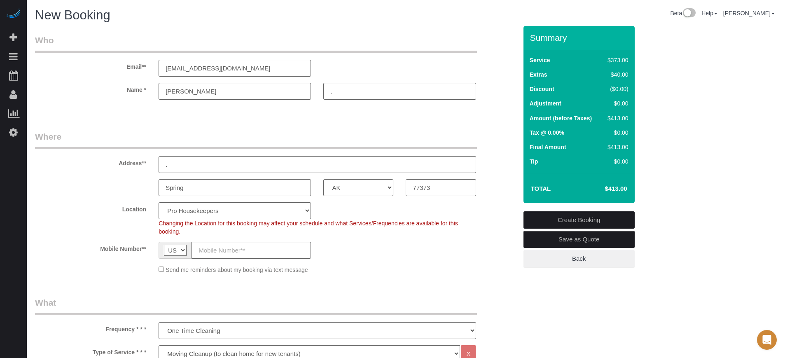
type input "Spring"
click at [110, 191] on div "Spring AK AL AR AZ CA CO CT DC DE FL GA HI IA ID IL IN KS KY LA MA MD ME MI MN …" at bounding box center [276, 187] width 494 height 17
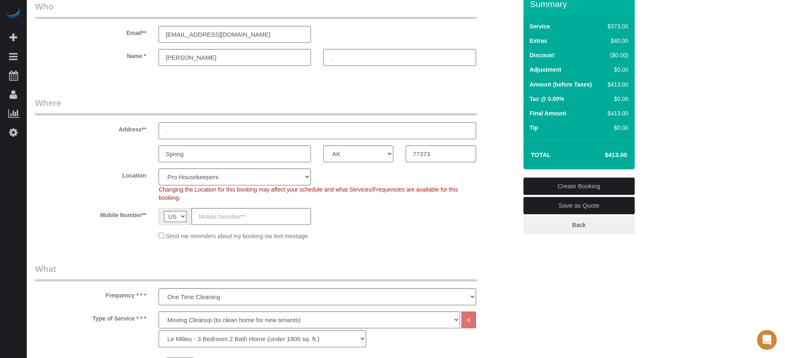
scroll to position [51, 0]
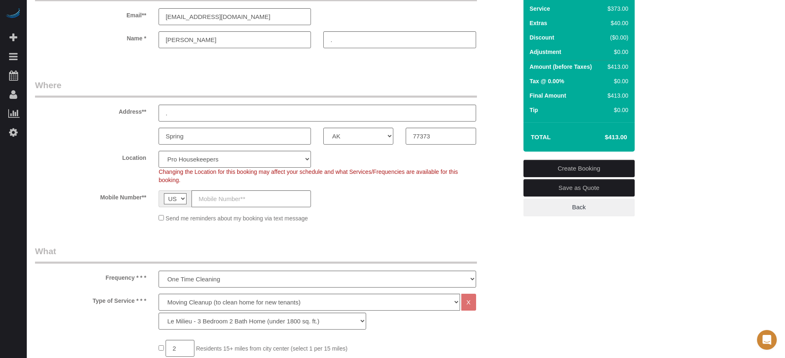
click at [48, 218] on div "Send me reminders about my booking via text message" at bounding box center [276, 217] width 494 height 9
click at [234, 200] on input "text" at bounding box center [250, 198] width 119 height 17
paste input "(956) 537-5987"
type input "(956) 537-5987"
click at [82, 156] on label "Location" at bounding box center [91, 156] width 124 height 11
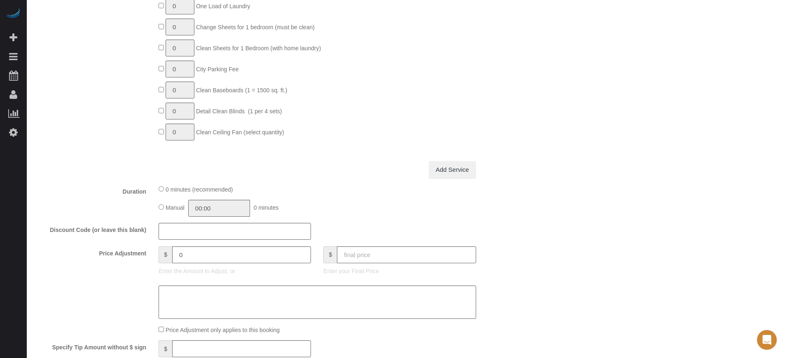
scroll to position [720, 0]
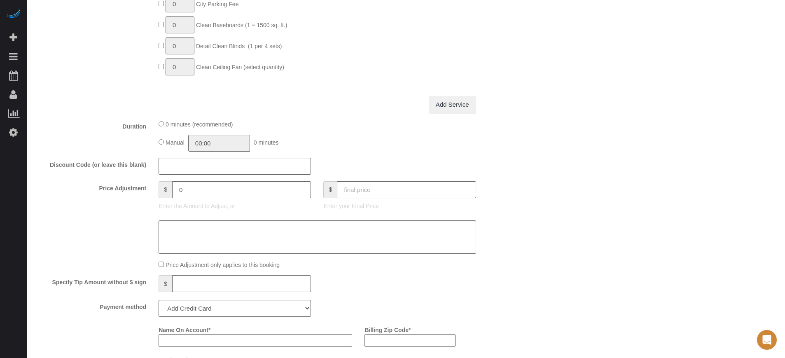
click at [373, 192] on input "text" at bounding box center [406, 189] width 139 height 17
type input "383"
click at [517, 158] on div "Discount Code (or leave this blank)" at bounding box center [276, 166] width 494 height 17
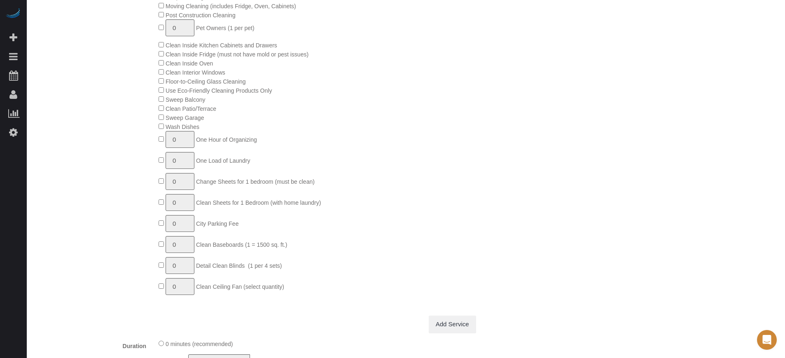
type input "-30"
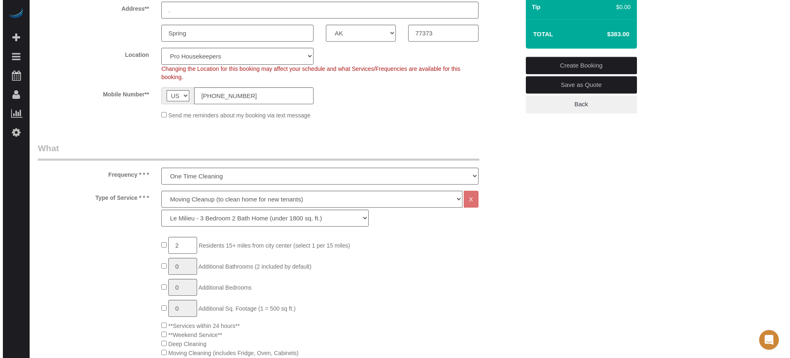
scroll to position [0, 0]
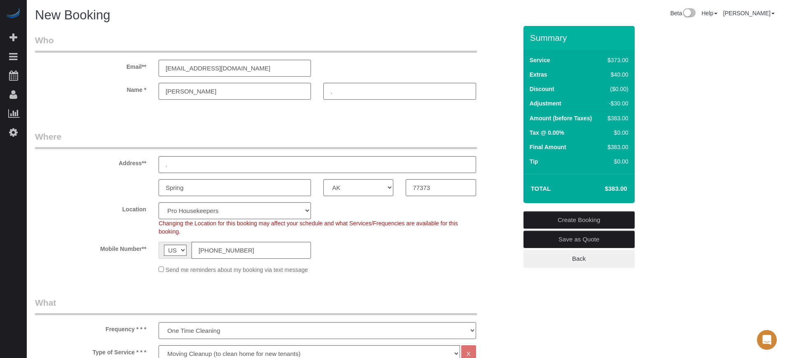
click at [572, 235] on link "Save as Quote" at bounding box center [578, 239] width 111 height 17
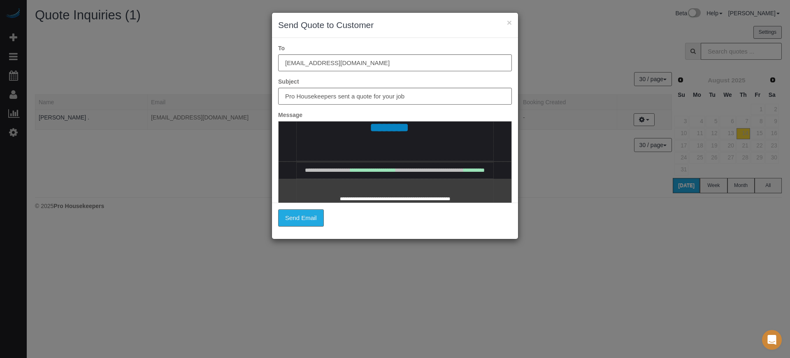
scroll to position [412, 0]
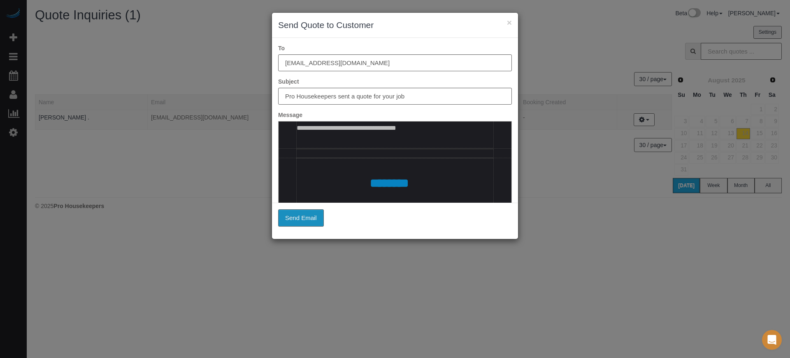
click at [306, 219] on button "Send Email" at bounding box center [301, 217] width 46 height 17
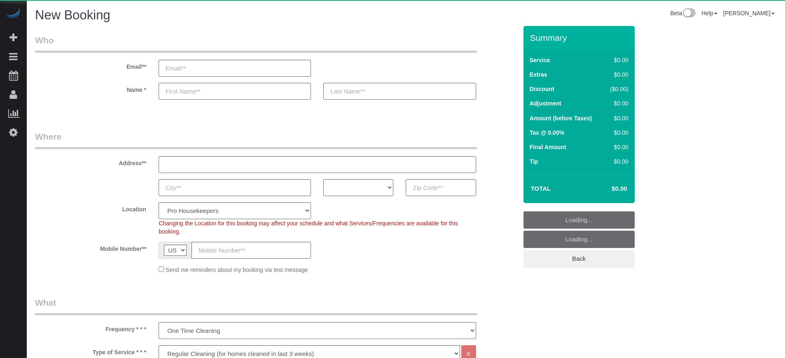
select select "4"
select select "number:9"
select select "object:1201"
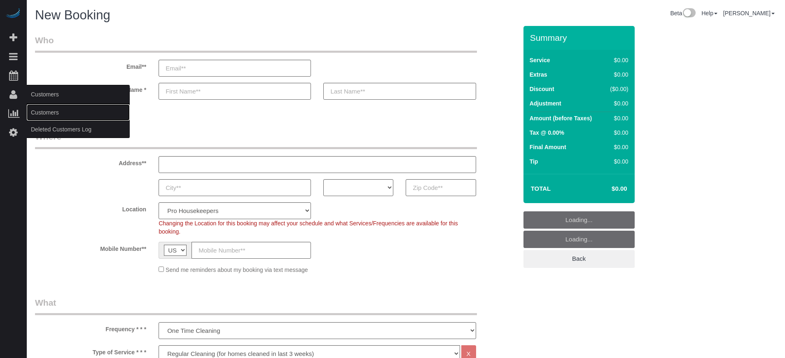
click at [56, 112] on link "Customers" at bounding box center [78, 112] width 103 height 16
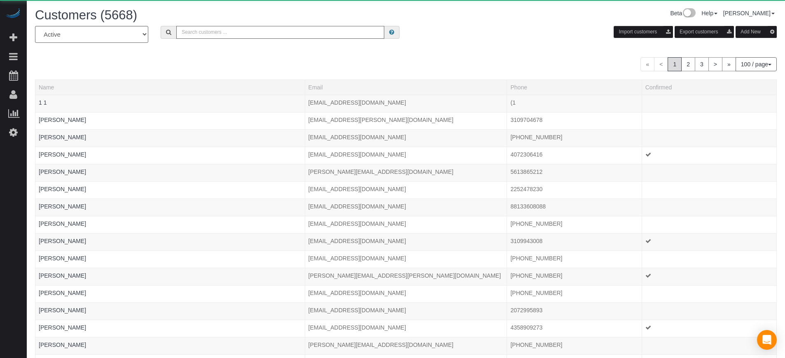
click at [211, 34] on input "text" at bounding box center [280, 32] width 208 height 13
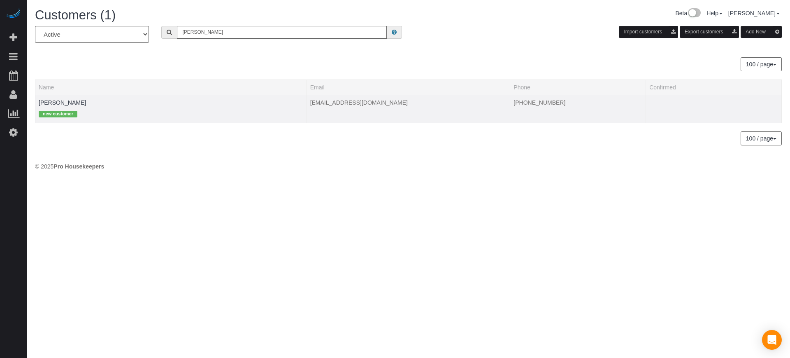
type input "[PERSON_NAME]"
click at [86, 98] on td "[PERSON_NAME] new customer" at bounding box center [171, 109] width 272 height 28
click at [80, 101] on link "[PERSON_NAME]" at bounding box center [62, 102] width 47 height 7
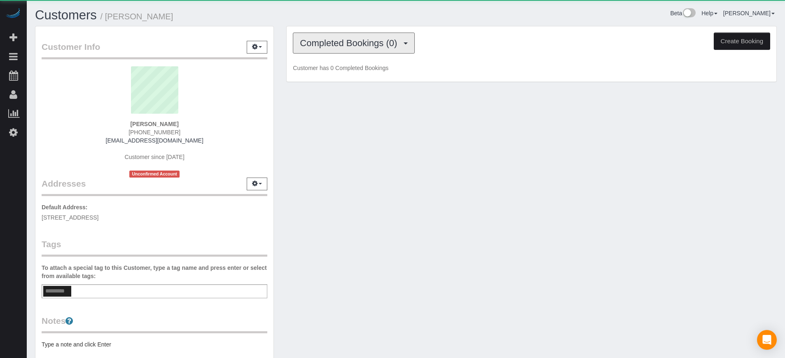
click at [346, 42] on span "Completed Bookings (0)" at bounding box center [350, 43] width 101 height 10
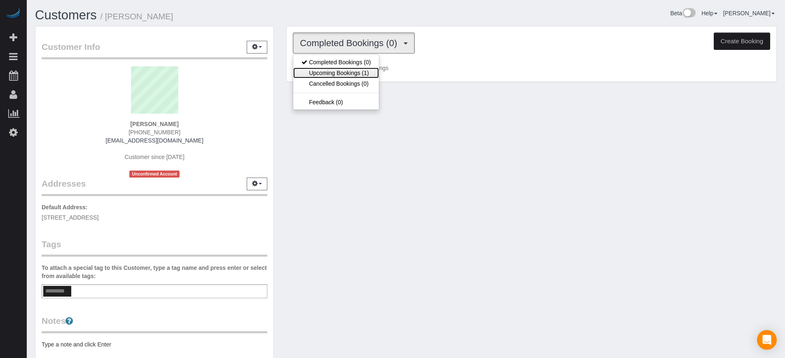
click at [352, 75] on link "Upcoming Bookings (1)" at bounding box center [336, 73] width 86 height 11
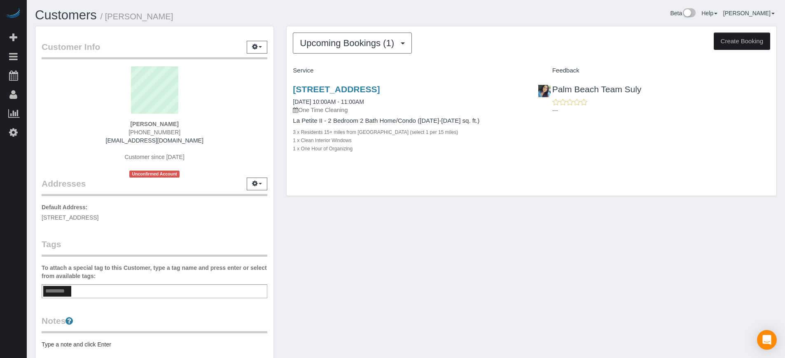
click at [531, 202] on div "Upcoming Bookings (1) Completed Bookings (0) Upcoming Bookings (1) Cancelled Bo…" at bounding box center [531, 115] width 503 height 179
click at [714, 158] on div "[STREET_ADDRESS] [DATE] 10:00AM - 11:00AM One Time Cleaning La Petite II - 2 Be…" at bounding box center [531, 122] width 489 height 91
click at [380, 89] on link "[STREET_ADDRESS]" at bounding box center [336, 88] width 87 height 9
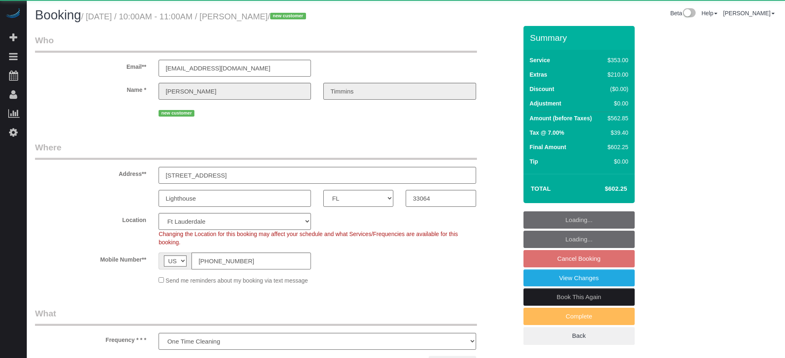
select select "FL"
select select "number:9"
select select "object:837"
select select "spot2"
select select "6"
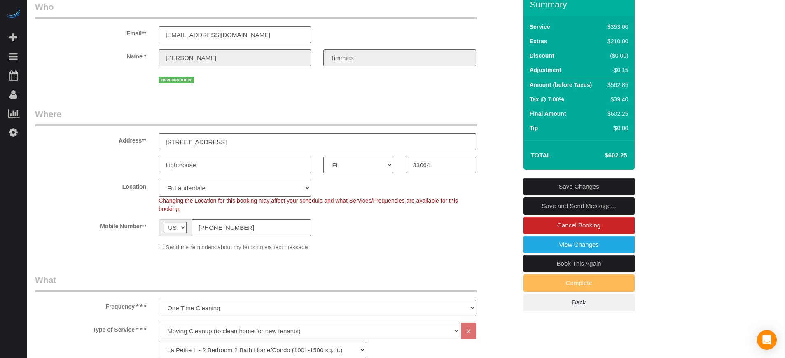
scroll to position [51, 0]
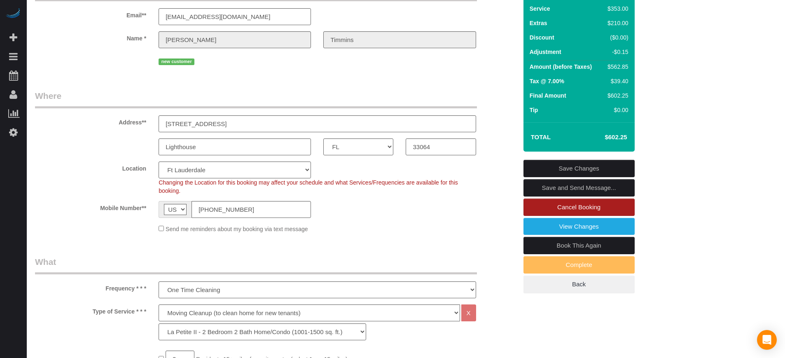
click at [535, 207] on link "Cancel Booking" at bounding box center [578, 206] width 111 height 17
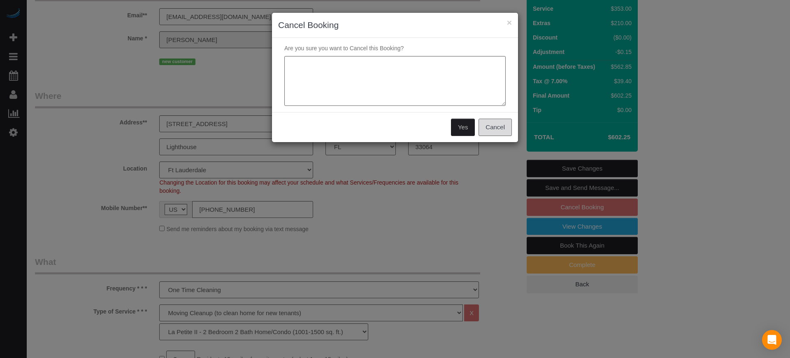
click at [499, 131] on button "Cancel" at bounding box center [495, 127] width 33 height 17
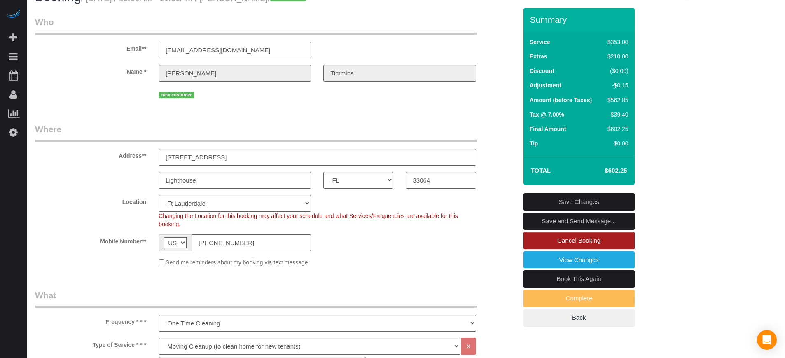
scroll to position [0, 0]
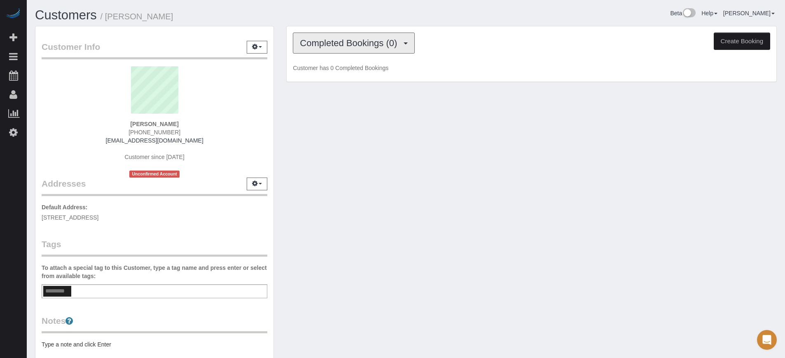
drag, startPoint x: 319, startPoint y: 42, endPoint x: 317, endPoint y: 52, distance: 10.6
click at [320, 42] on span "Completed Bookings (0)" at bounding box center [350, 43] width 101 height 10
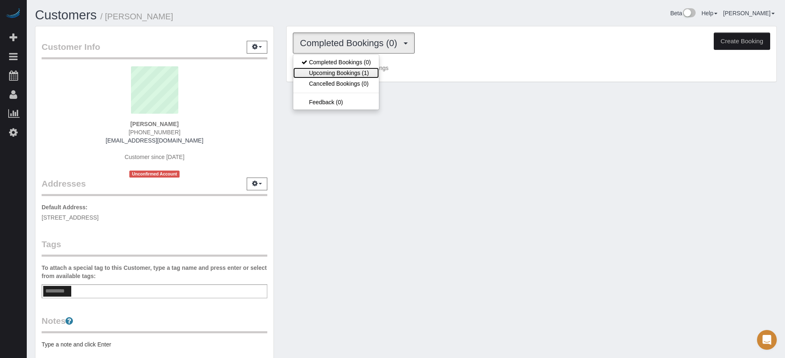
click at [327, 74] on link "Upcoming Bookings (1)" at bounding box center [336, 73] width 86 height 11
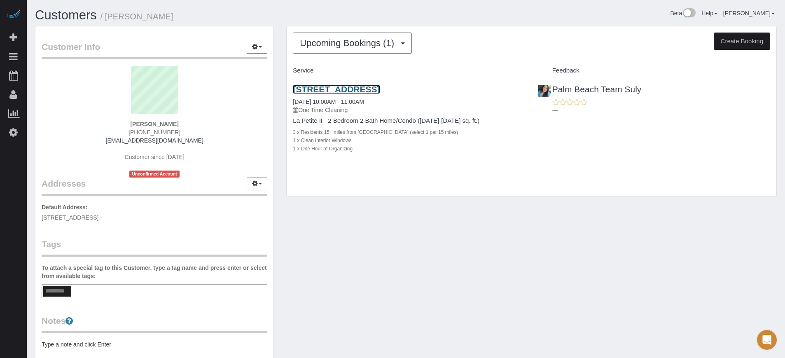
click at [350, 91] on link "[STREET_ADDRESS]" at bounding box center [336, 88] width 87 height 9
click at [380, 89] on link "[STREET_ADDRESS]" at bounding box center [336, 88] width 87 height 9
click at [745, 229] on div "Customer Info Edit Contact Info Send Message Email Preferences Special Sales Ta…" at bounding box center [406, 229] width 754 height 406
drag, startPoint x: 196, startPoint y: 140, endPoint x: 120, endPoint y: 142, distance: 76.2
click at [120, 142] on div "[PERSON_NAME] [PHONE_NUMBER] [EMAIL_ADDRESS][DOMAIN_NAME] Customer since [DATE]…" at bounding box center [155, 121] width 226 height 111
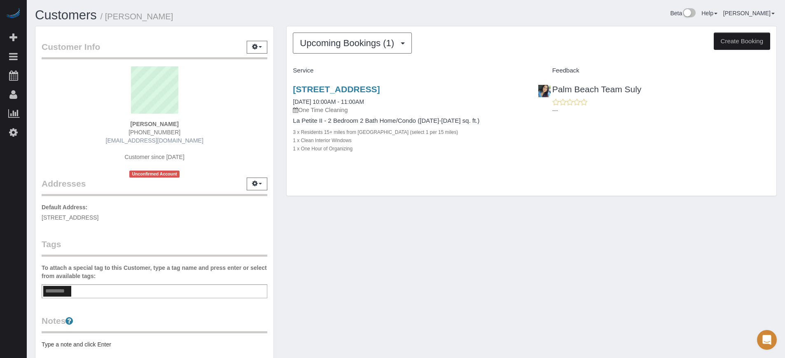
copy link "[EMAIL_ADDRESS][DOMAIN_NAME]"
click at [153, 123] on strong "[PERSON_NAME]" at bounding box center [154, 124] width 48 height 7
click at [144, 123] on strong "[PERSON_NAME]" at bounding box center [154, 124] width 48 height 7
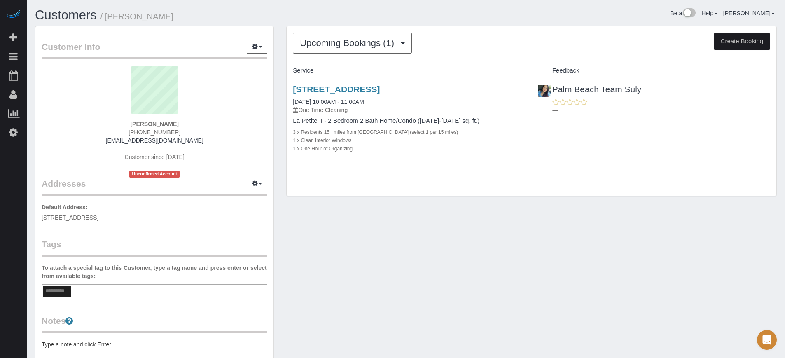
copy strong "[PERSON_NAME]"
click at [187, 133] on div "[PERSON_NAME] [PHONE_NUMBER] [EMAIL_ADDRESS][DOMAIN_NAME] Customer since [DATE]…" at bounding box center [155, 121] width 226 height 111
drag, startPoint x: 193, startPoint y: 138, endPoint x: 115, endPoint y: 138, distance: 78.2
click at [115, 138] on div "Bernadine Timmins (570) 447-0944 neenamarie49@gmail.com Customer since 2025 Unc…" at bounding box center [155, 121] width 226 height 111
copy link "[EMAIL_ADDRESS][DOMAIN_NAME]"
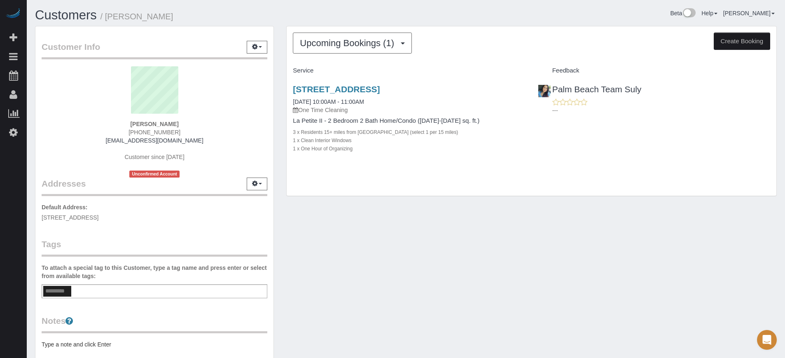
click at [37, 155] on div "Customer Info Edit Contact Info Send Message Email Preferences Special Sales Ta…" at bounding box center [154, 224] width 238 height 397
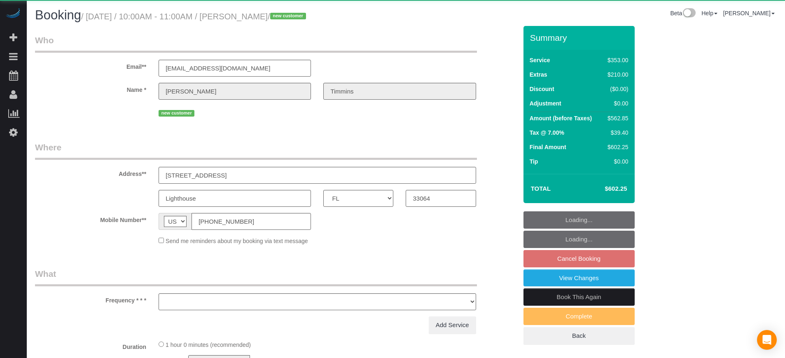
select select "FL"
select select "object:708"
select select "string:fspay-25d41a13-8c95-479e-8e8c-527811c85df4"
select select "6"
select select "spot27"
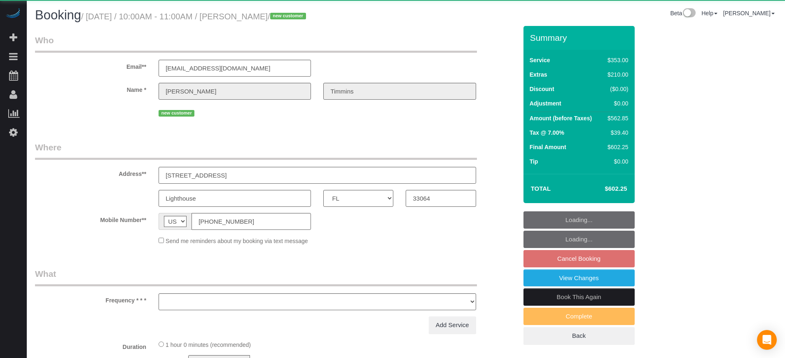
select select "number:9"
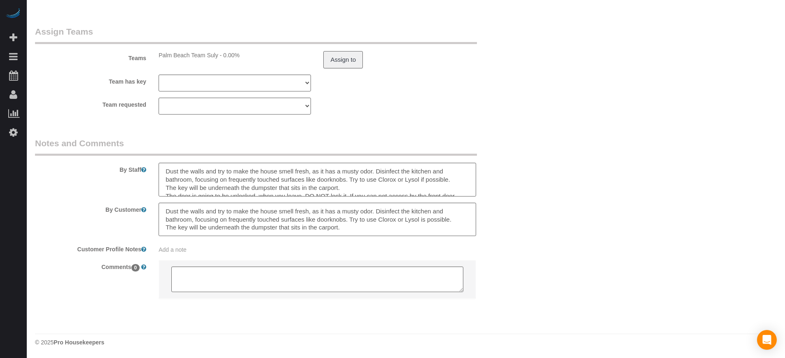
scroll to position [1339, 0]
click at [500, 246] on div "Customer Profile Notes Add a note" at bounding box center [276, 248] width 494 height 12
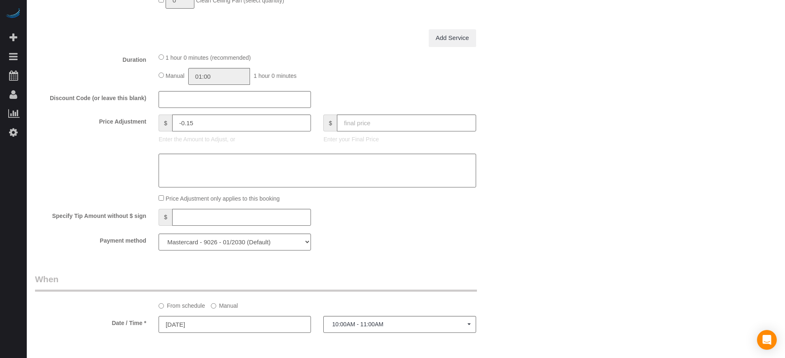
scroll to position [823, 0]
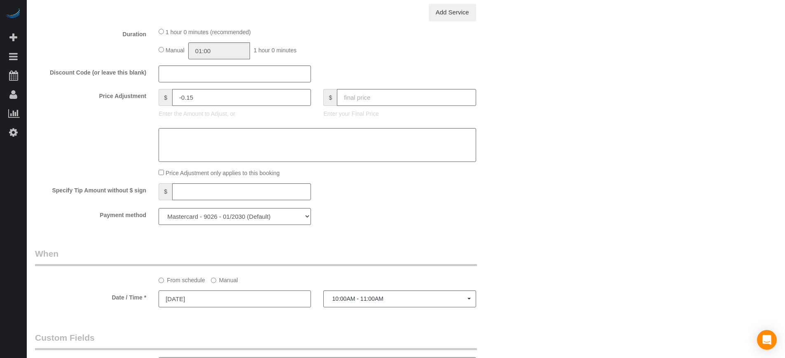
click at [211, 300] on input "[DATE]" at bounding box center [234, 298] width 152 height 17
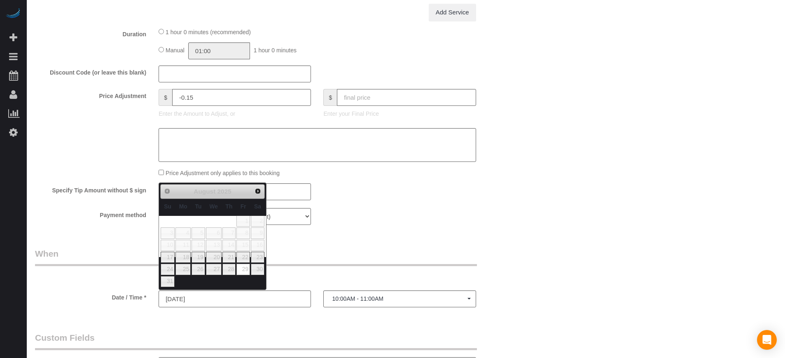
click at [382, 238] on div "Who Email** neenamarie49@gmail.com Name * Bernadine Timmins new customer Where …" at bounding box center [276, 24] width 494 height 1643
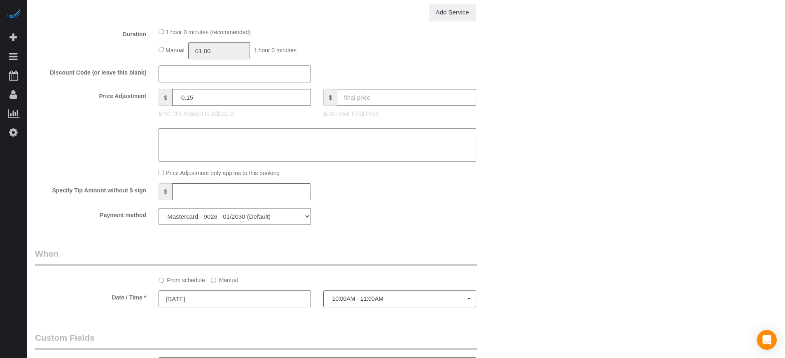
click at [221, 283] on label "Manual" at bounding box center [224, 278] width 27 height 11
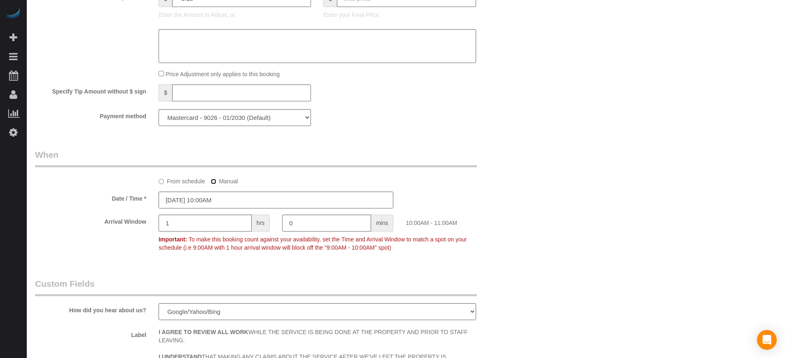
scroll to position [926, 0]
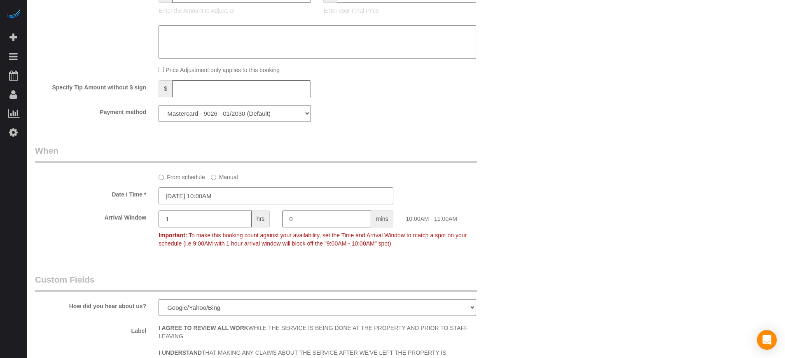
click at [233, 195] on input "[DATE] 10:00AM" at bounding box center [275, 195] width 235 height 17
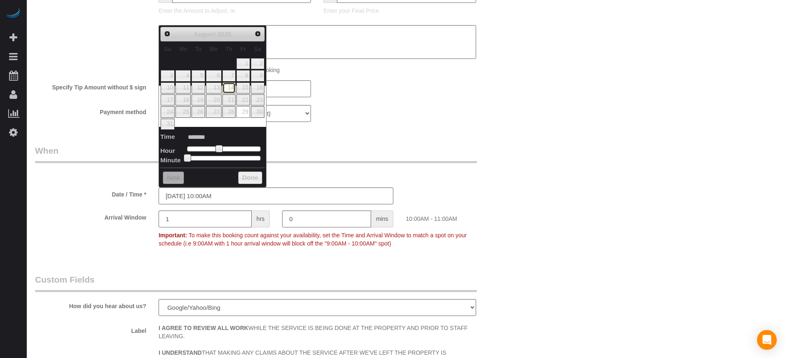
click at [230, 91] on link "14" at bounding box center [229, 87] width 14 height 11
type input "08/14/2025 10:00AM"
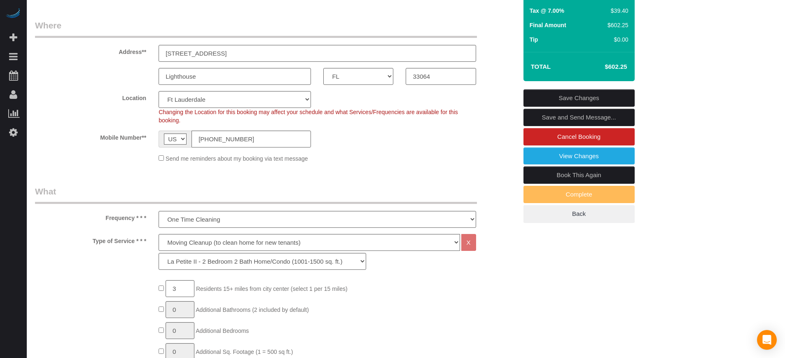
scroll to position [105, 0]
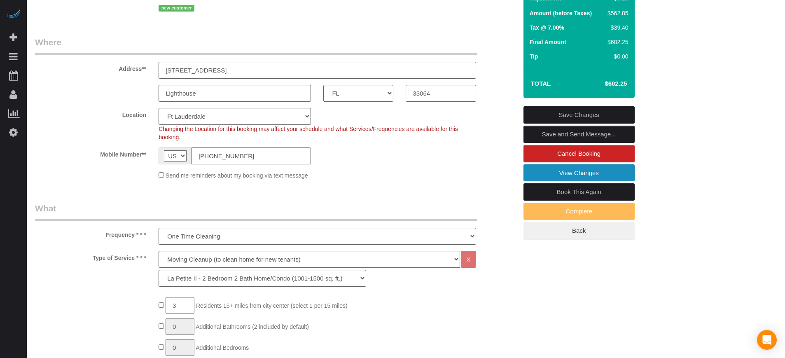
click at [585, 175] on link "View Changes" at bounding box center [578, 172] width 111 height 17
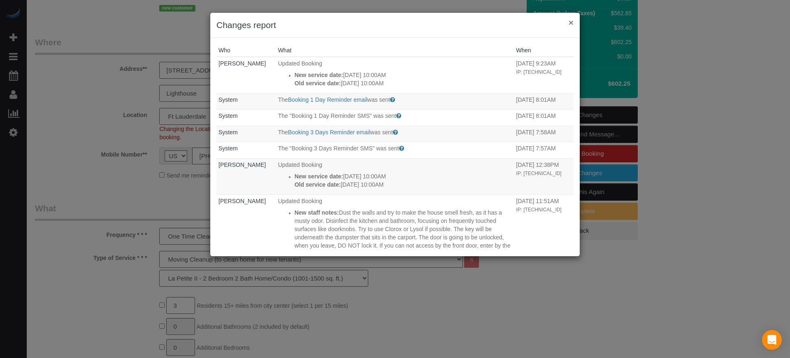
click at [569, 22] on button "×" at bounding box center [571, 22] width 5 height 9
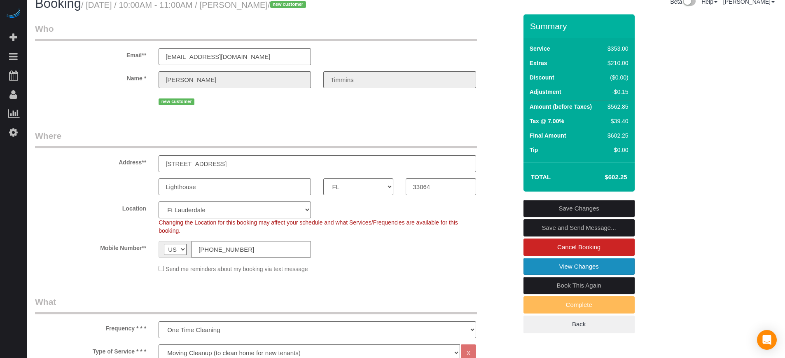
scroll to position [0, 0]
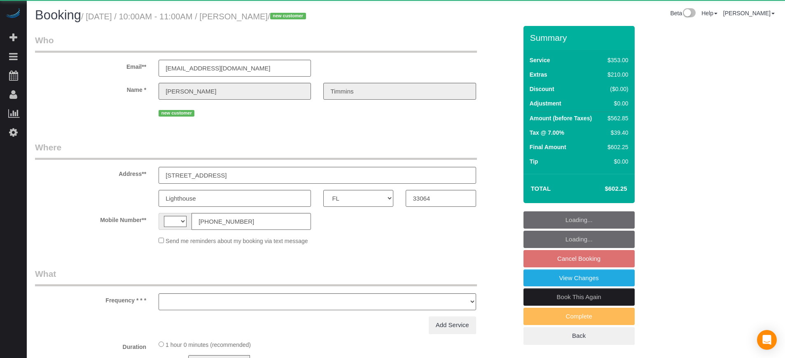
select select "FL"
select select "string:[GEOGRAPHIC_DATA]"
select select "object:837"
select select "6"
select select "spot2"
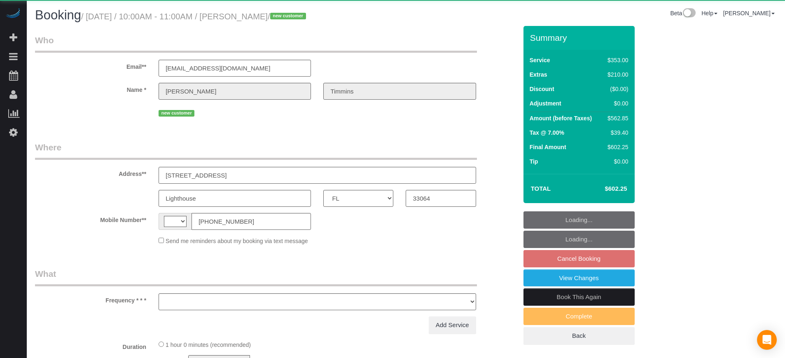
select select "number:9"
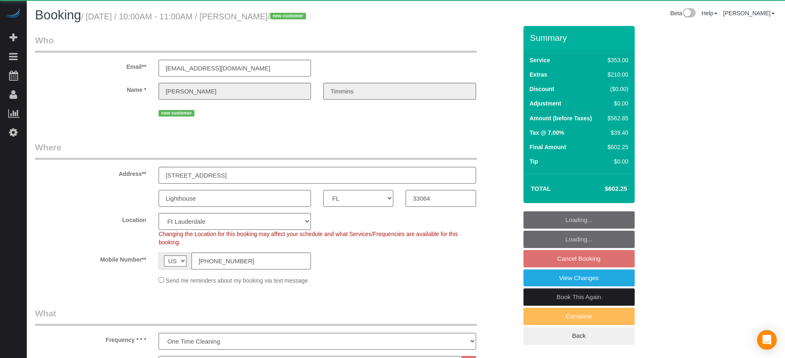
select select "spot27"
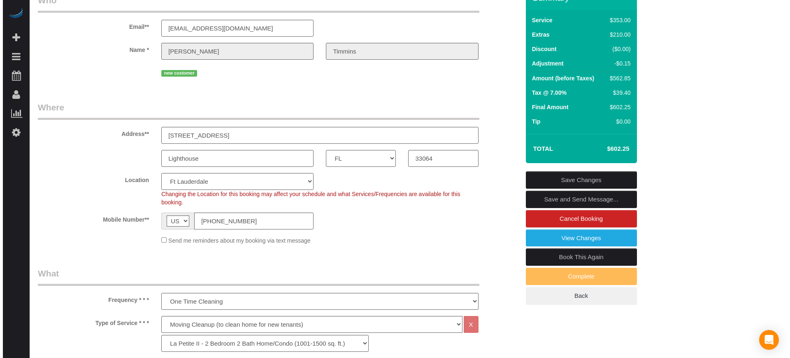
scroll to position [51, 0]
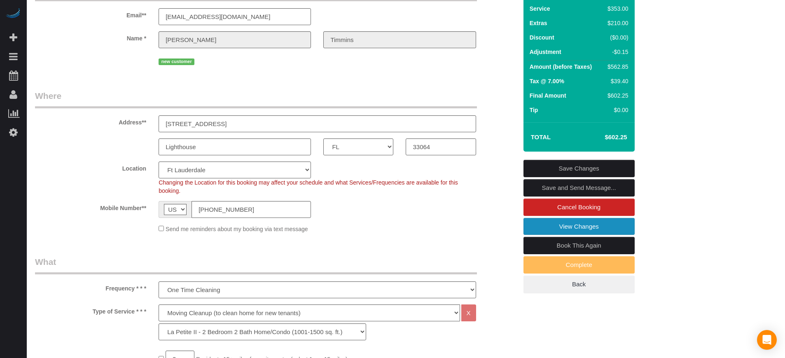
click at [528, 231] on link "View Changes" at bounding box center [578, 226] width 111 height 17
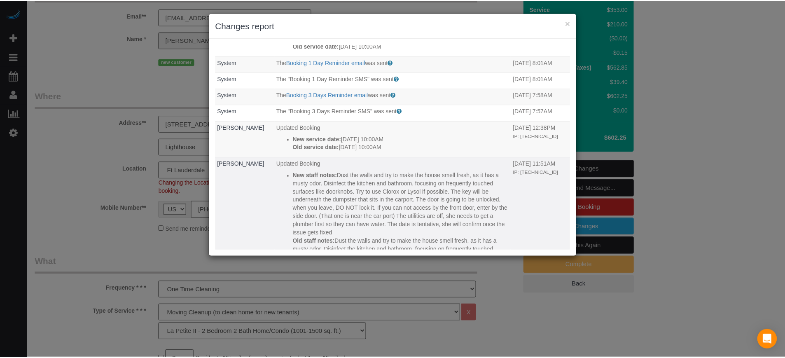
scroll to position [0, 0]
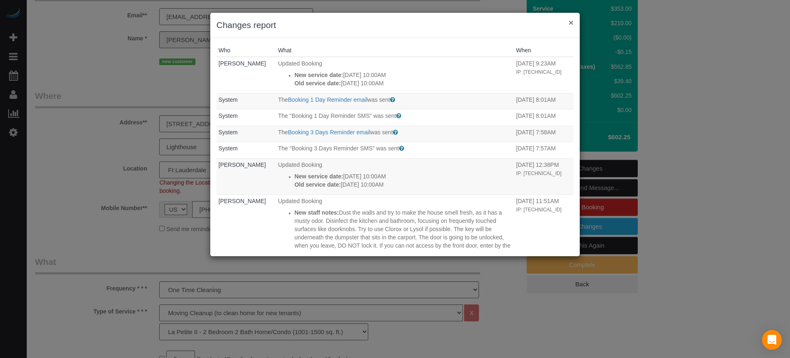
click at [569, 23] on button "×" at bounding box center [571, 22] width 5 height 9
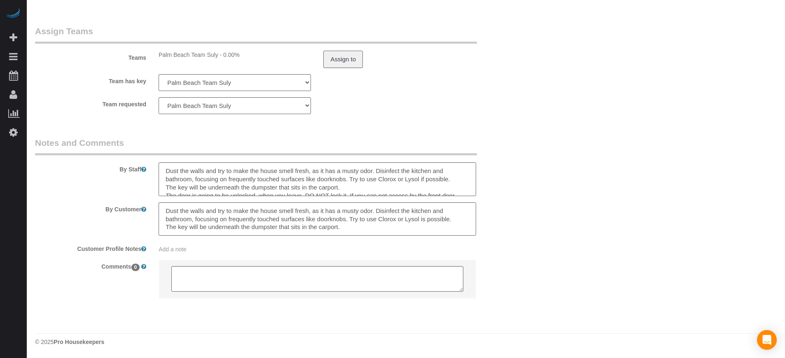
scroll to position [51, 0]
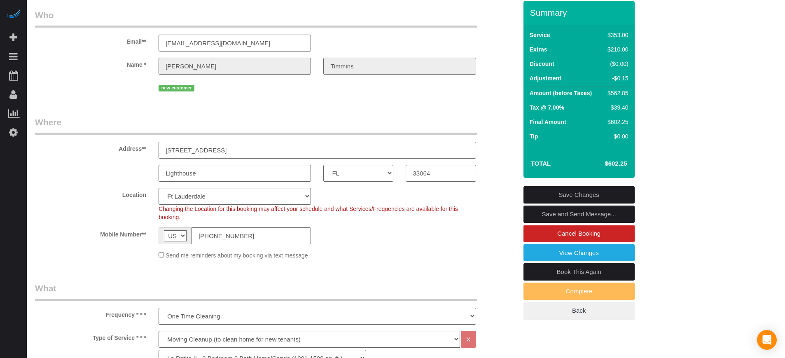
scroll to position [0, 0]
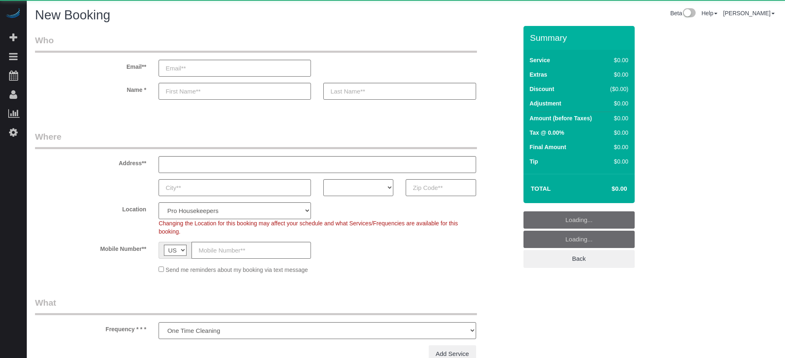
select select "number:9"
select select "4"
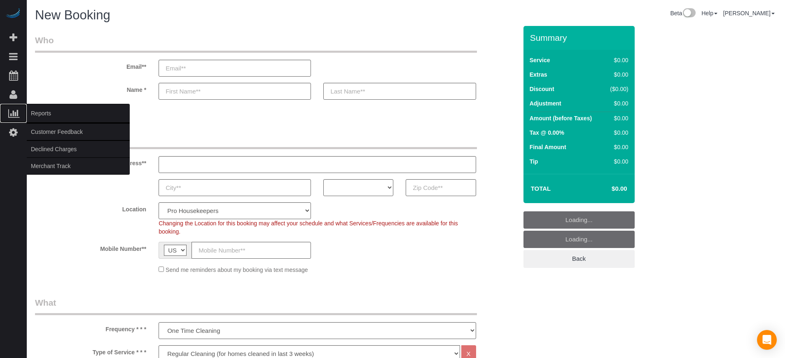
click at [39, 109] on span "Reports" at bounding box center [78, 113] width 103 height 19
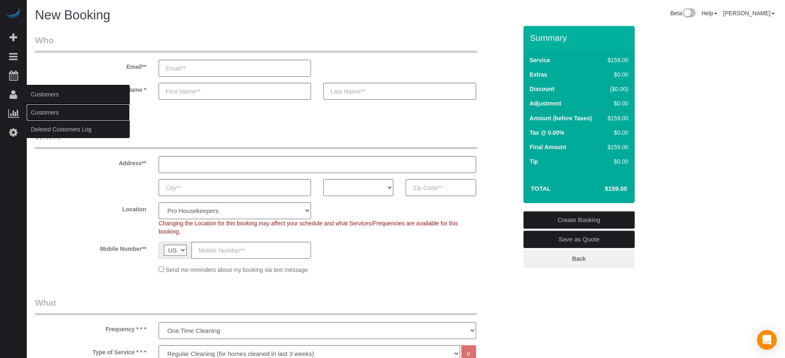
click at [42, 110] on link "Customers" at bounding box center [78, 112] width 103 height 16
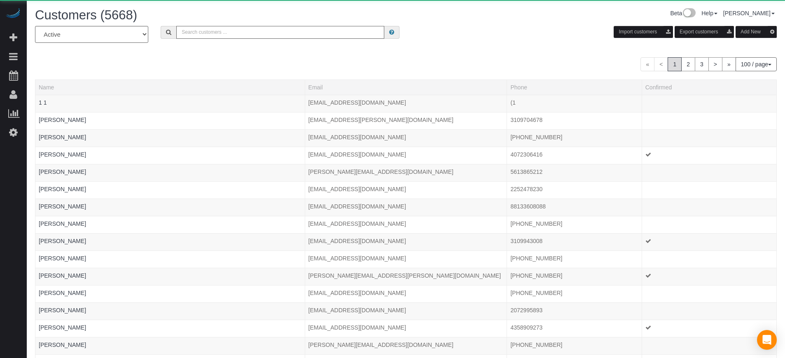
click at [210, 33] on input "text" at bounding box center [280, 32] width 208 height 13
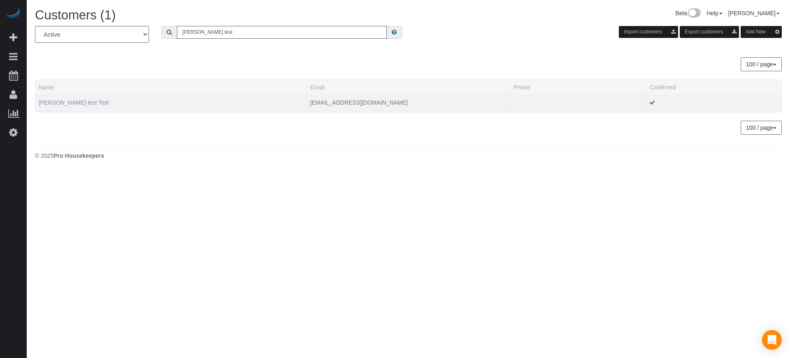
type input "[PERSON_NAME] test"
click at [66, 101] on link "[PERSON_NAME] test Test" at bounding box center [74, 102] width 70 height 7
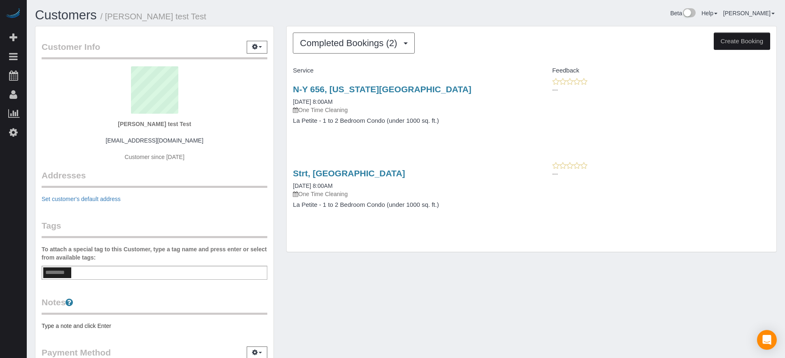
click at [283, 93] on div "Completed Bookings (2) Completed Bookings (2) Upcoming Bookings (0) Cancelled B…" at bounding box center [531, 143] width 503 height 234
click at [12, 138] on link "Settings" at bounding box center [13, 132] width 27 height 19
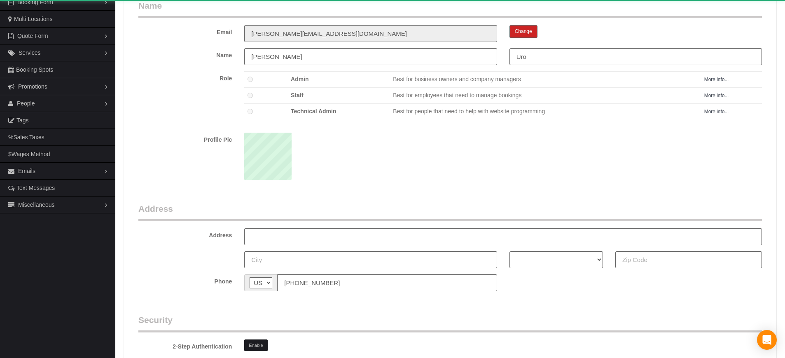
scroll to position [103, 0]
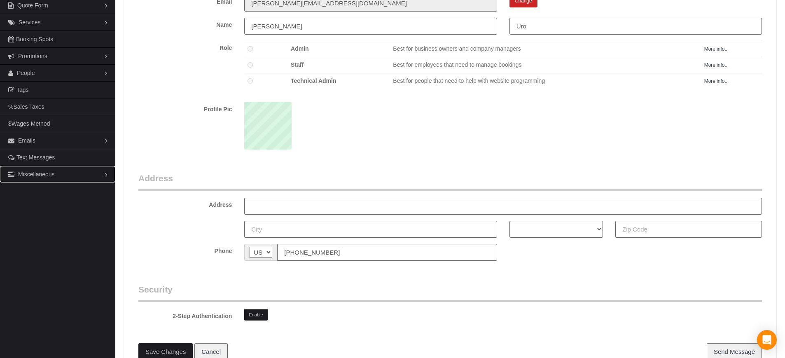
click at [47, 171] on span "Miscellaneous" at bounding box center [36, 174] width 37 height 7
click at [34, 260] on link "Zapier" at bounding box center [57, 258] width 115 height 16
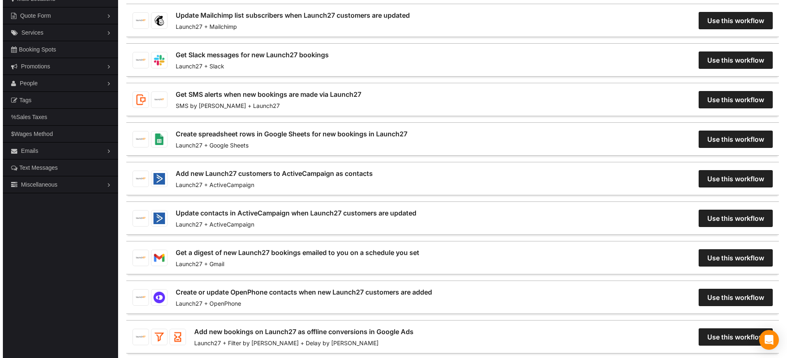
scroll to position [153, 0]
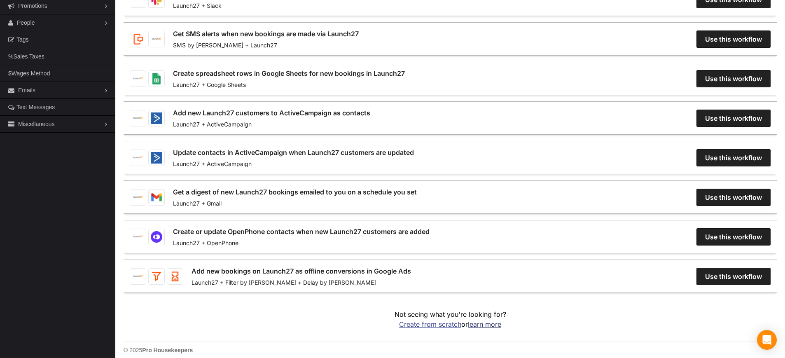
click at [411, 320] on link "Create from scratch" at bounding box center [430, 324] width 62 height 8
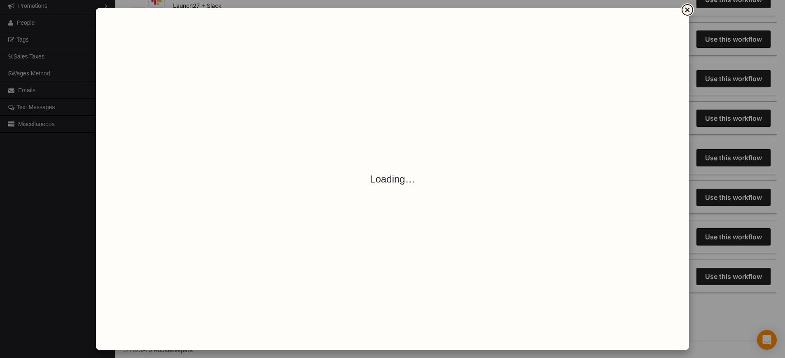
scroll to position [511, 790]
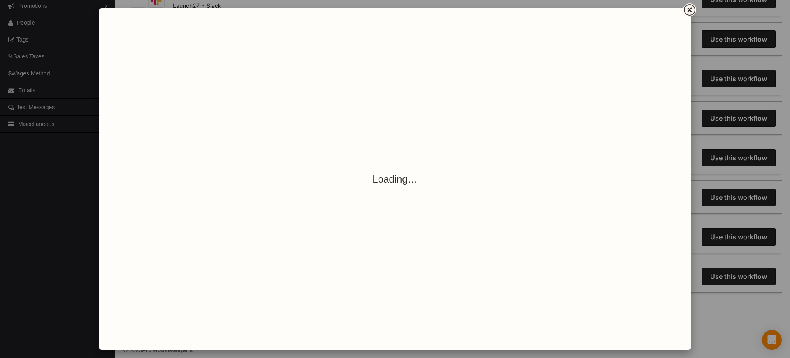
click at [692, 14] on icon "Close" at bounding box center [690, 10] width 10 height 10
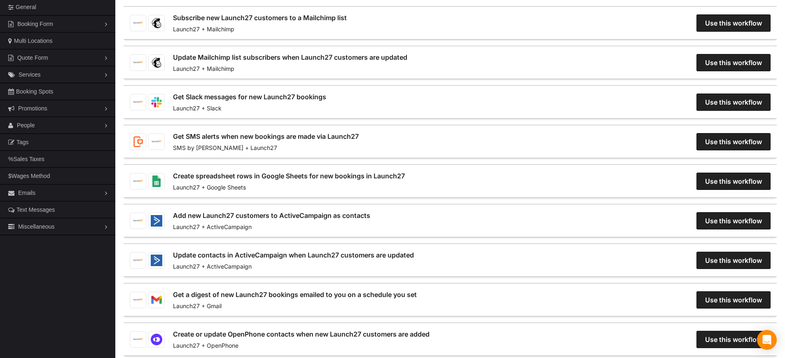
scroll to position [0, 0]
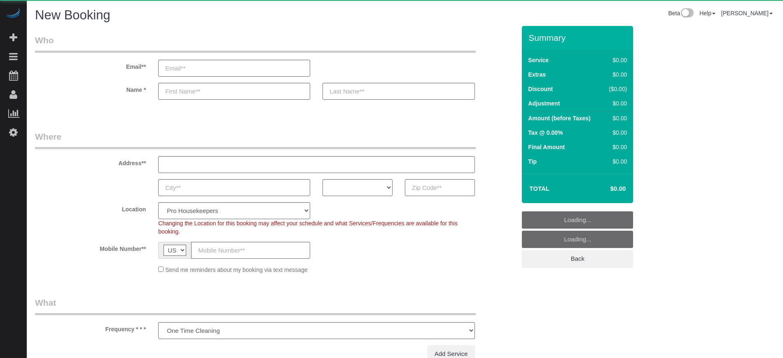
select select "number:9"
select select "object:1201"
select select "4"
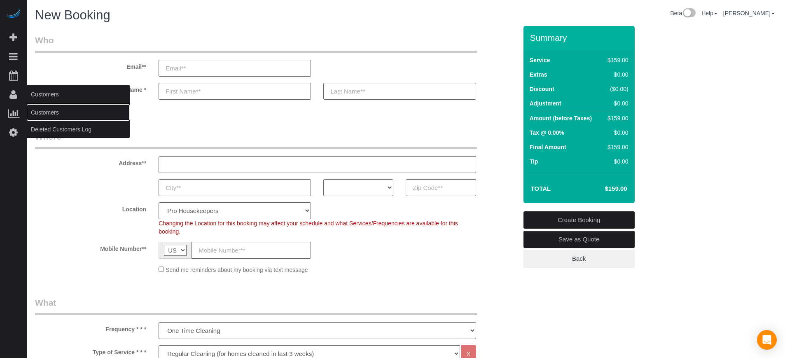
click at [46, 111] on link "Customers" at bounding box center [78, 112] width 103 height 16
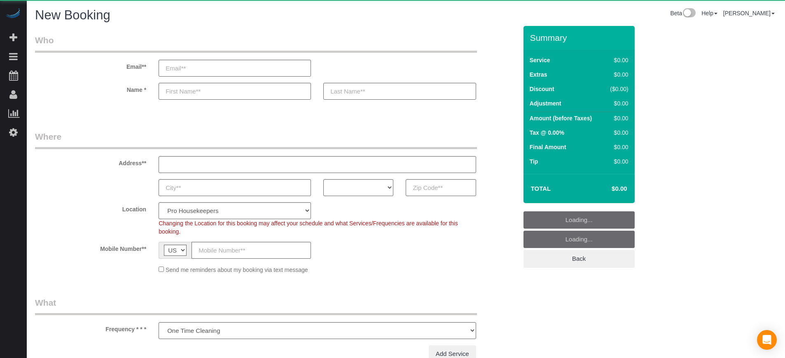
select select "object:1072"
select select "4"
select select "number:9"
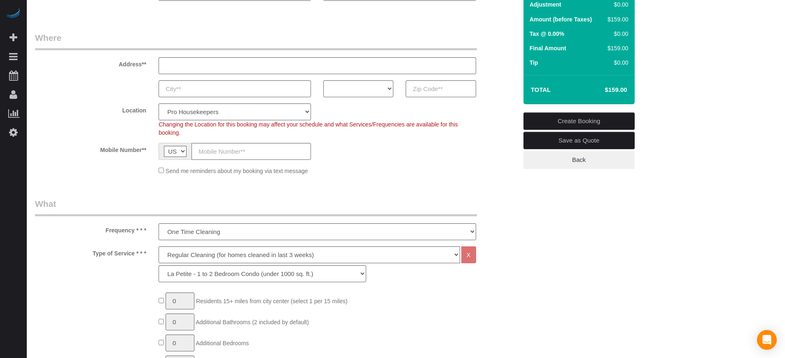
scroll to position [206, 0]
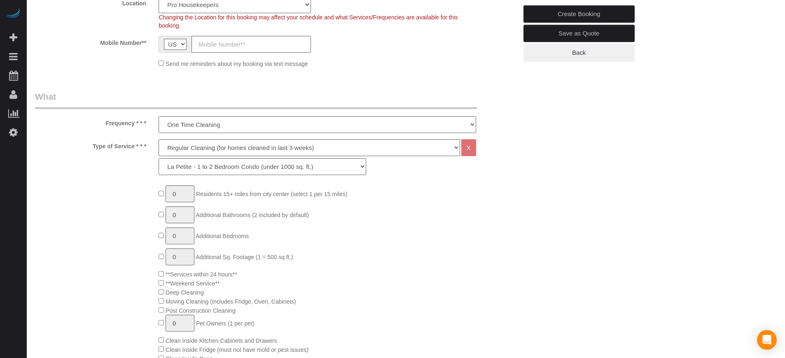
click at [161, 196] on span "0 Residents 15+ miles from [GEOGRAPHIC_DATA] (select 1 per 15 miles)" at bounding box center [252, 194] width 189 height 7
type input "1"
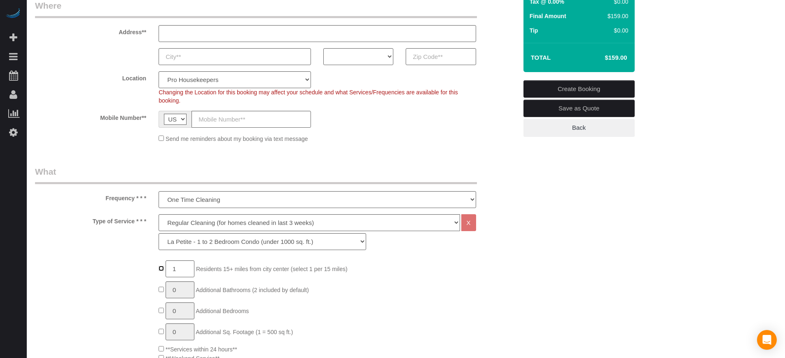
scroll to position [0, 0]
